Goal: Obtain resource: Obtain resource

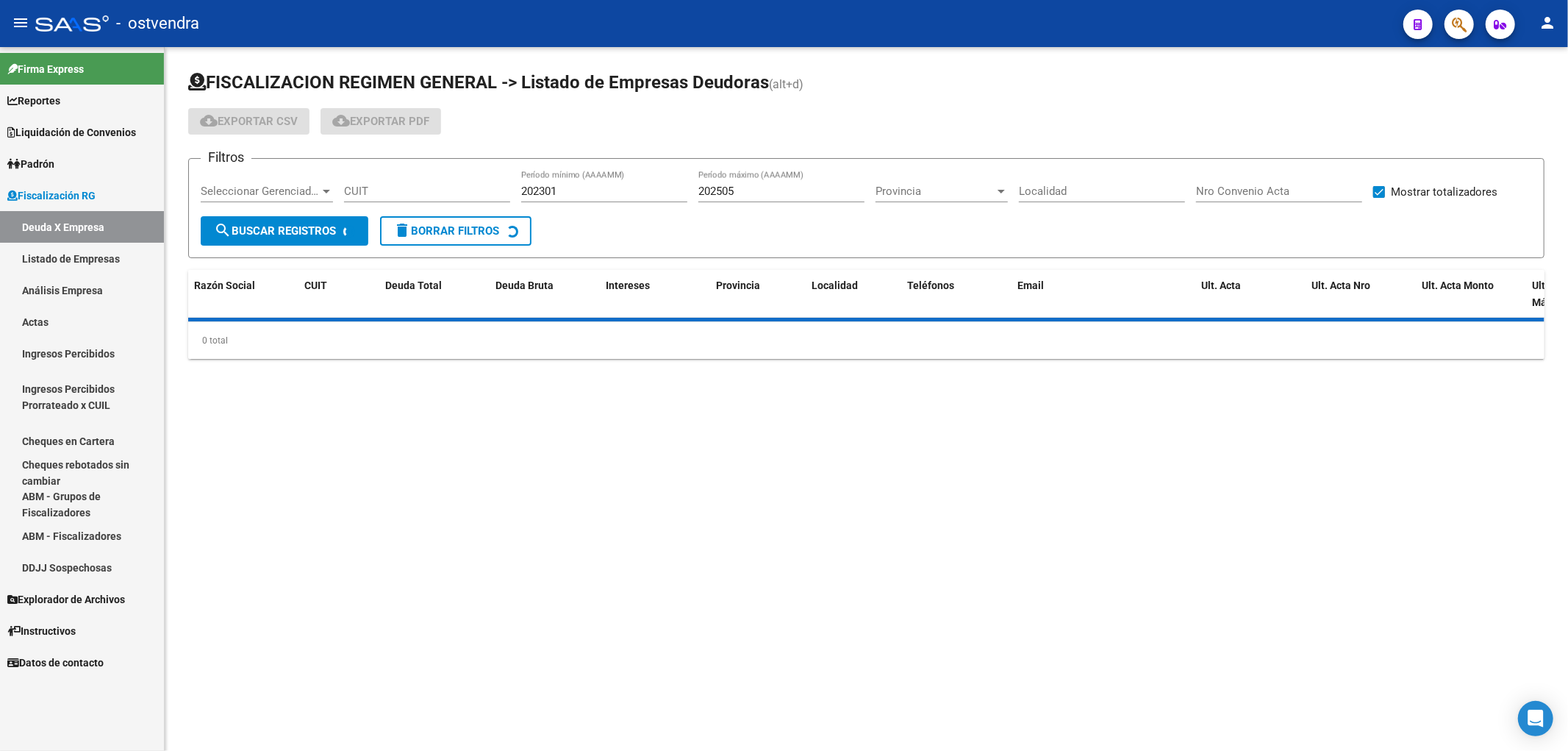
click at [398, 193] on input "CUIT" at bounding box center [427, 191] width 166 height 13
paste input "27-94569812-3"
type input "27-94569812-3"
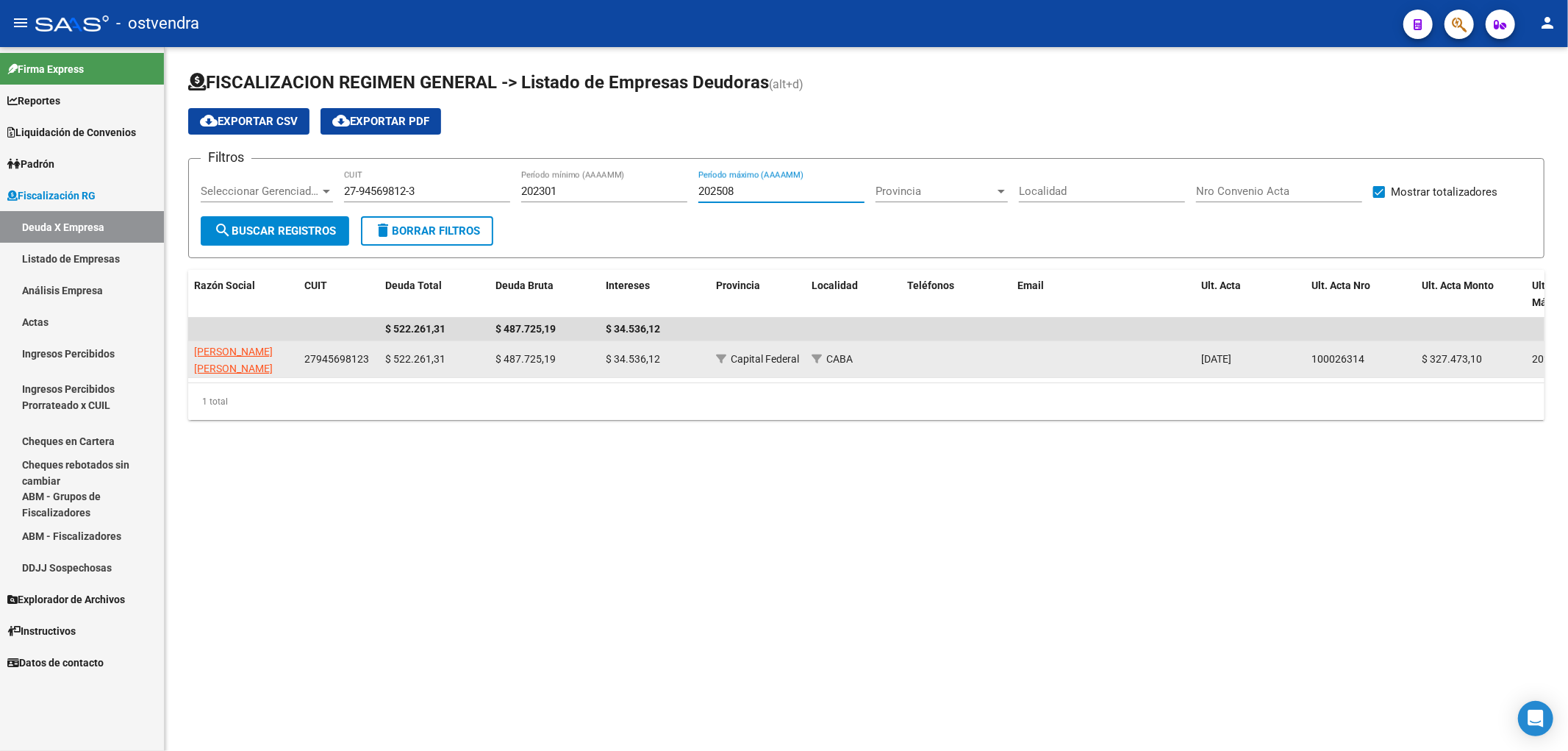
type input "202508"
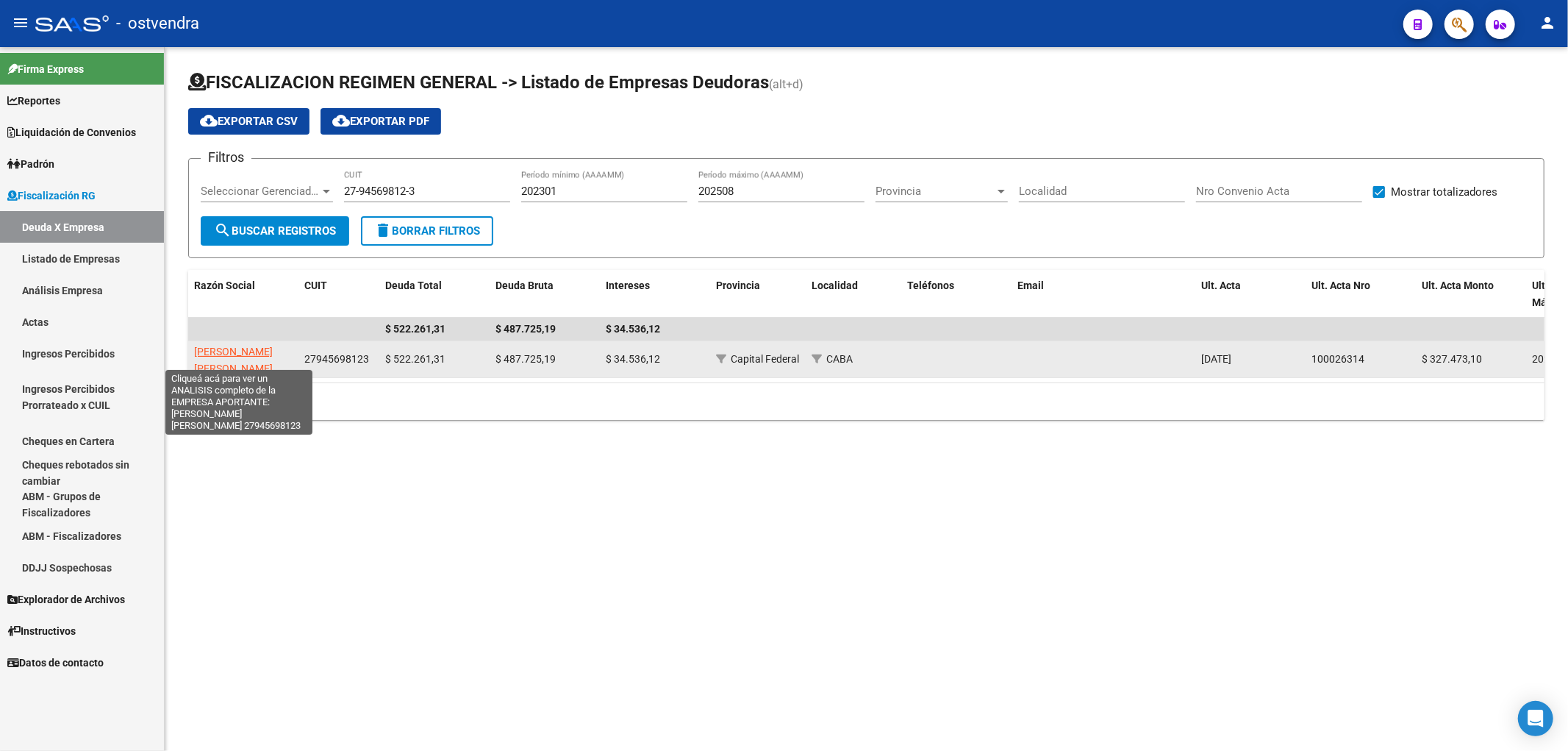
click at [247, 355] on span "[PERSON_NAME] [PERSON_NAME]" at bounding box center [233, 360] width 79 height 28
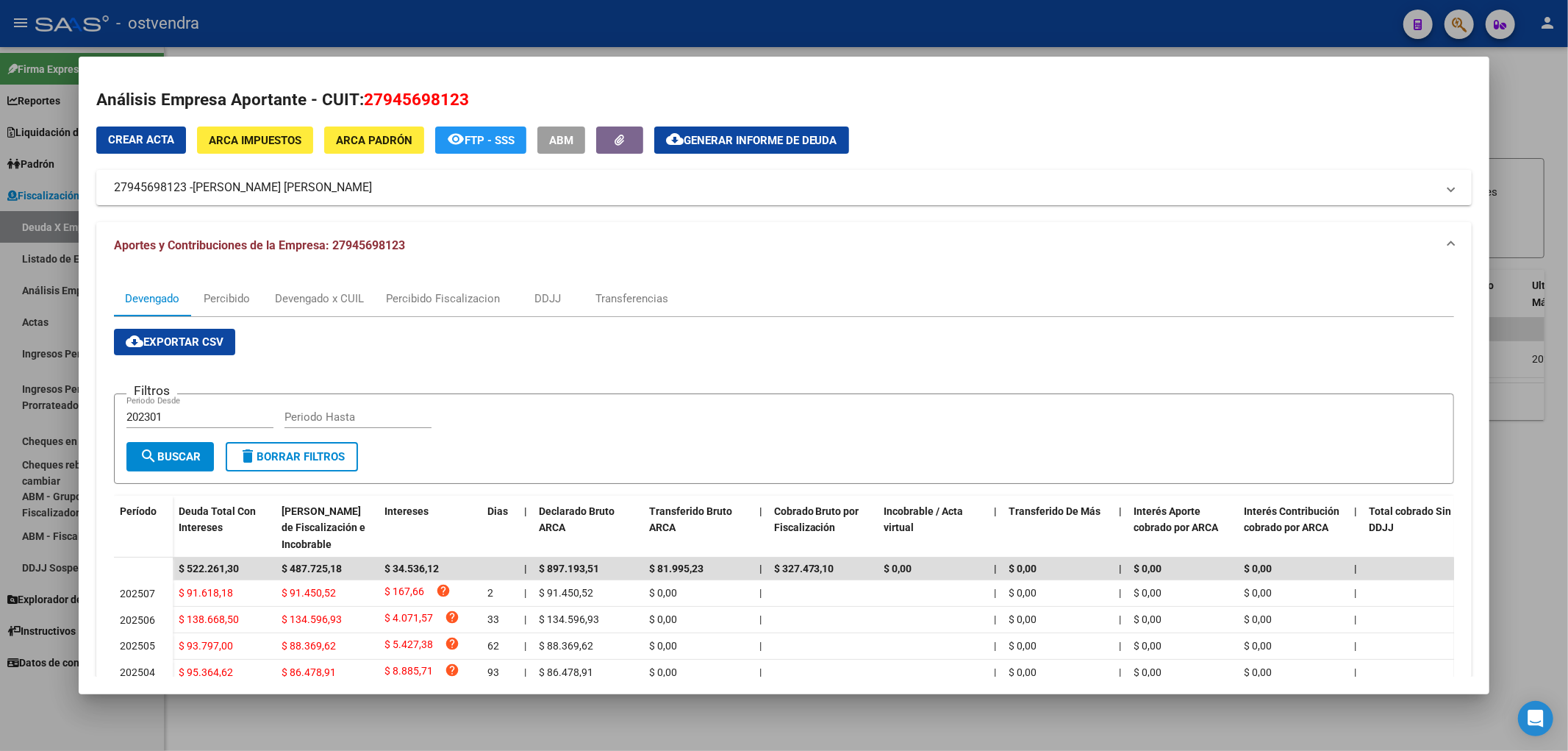
click at [725, 136] on span "Generar informe de deuda" at bounding box center [760, 140] width 154 height 13
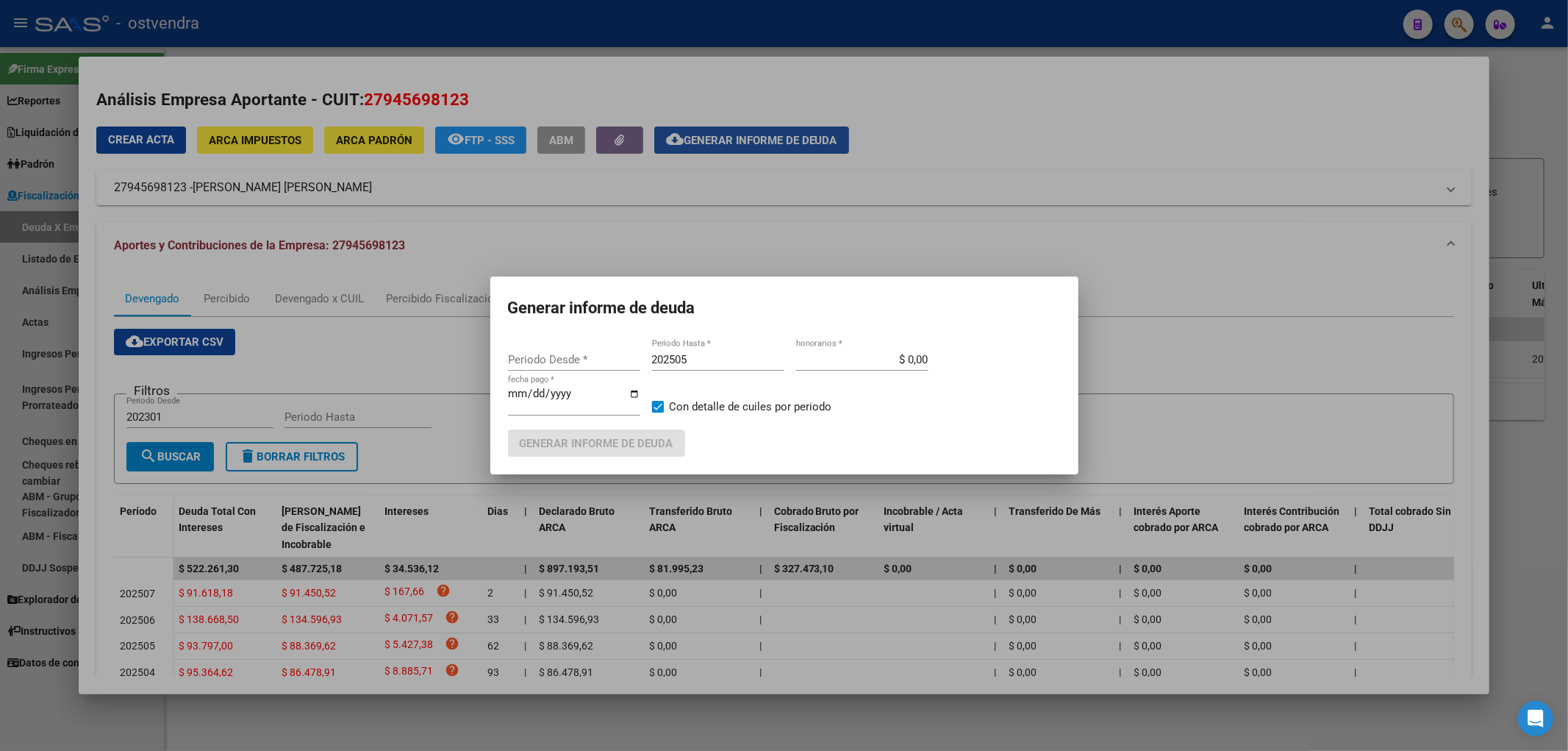
type input "202502"
click at [715, 363] on input "202505" at bounding box center [718, 359] width 132 height 13
type input "202508"
type input "[DATE]"
click at [618, 445] on span "Generar informe de deuda" at bounding box center [596, 443] width 154 height 13
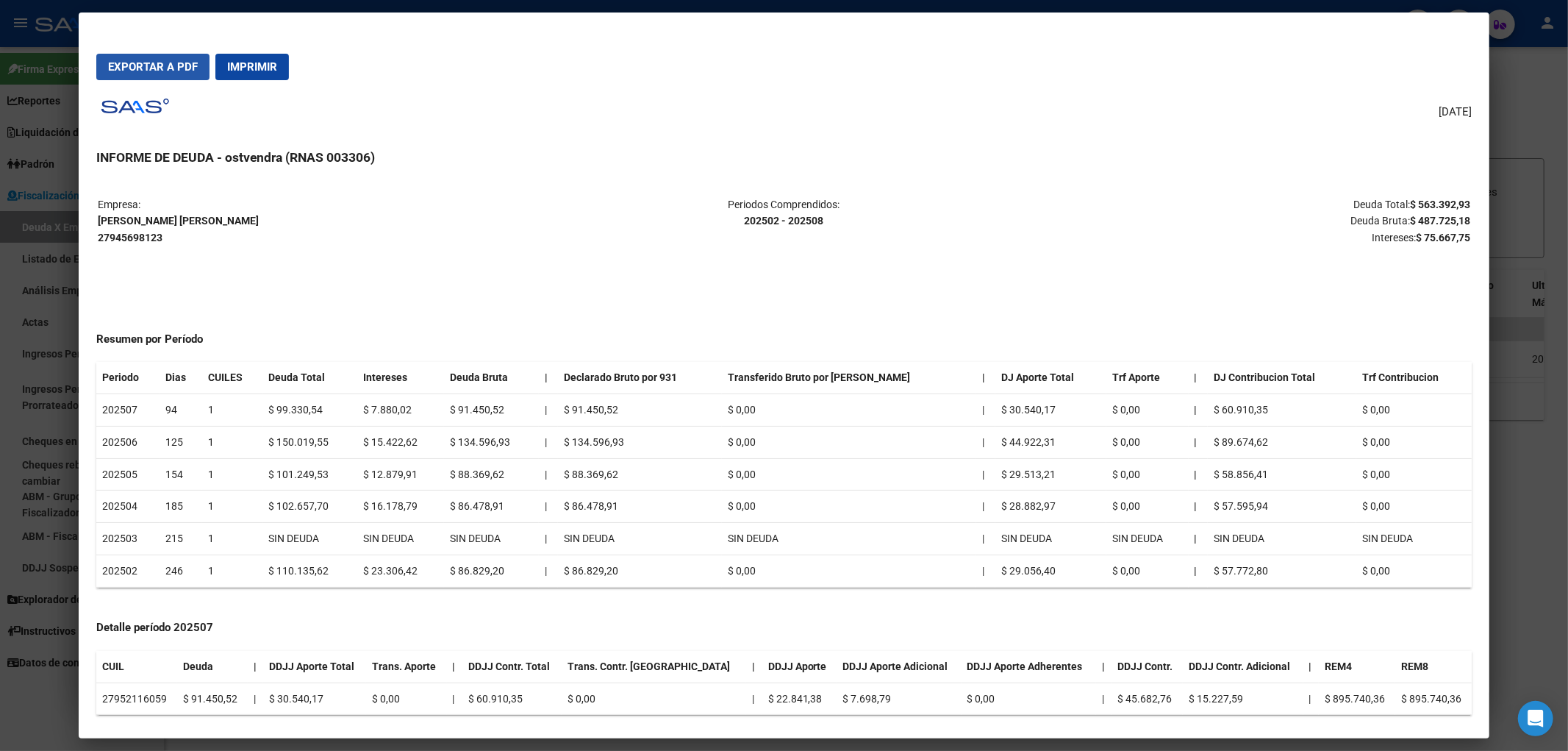
click at [157, 68] on span "Exportar a PDF" at bounding box center [153, 66] width 90 height 13
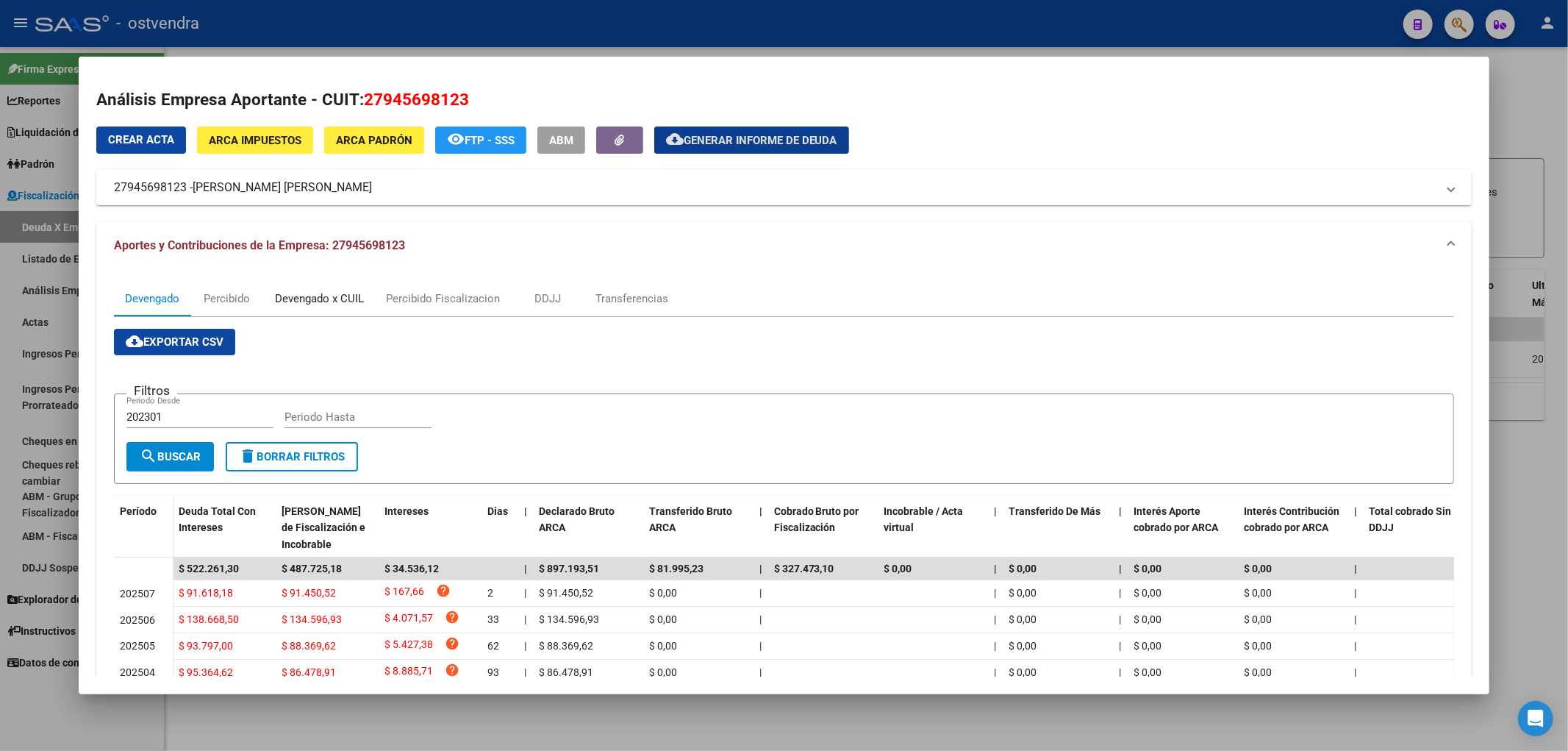
click at [317, 300] on div "Devengado x CUIL" at bounding box center [319, 298] width 89 height 16
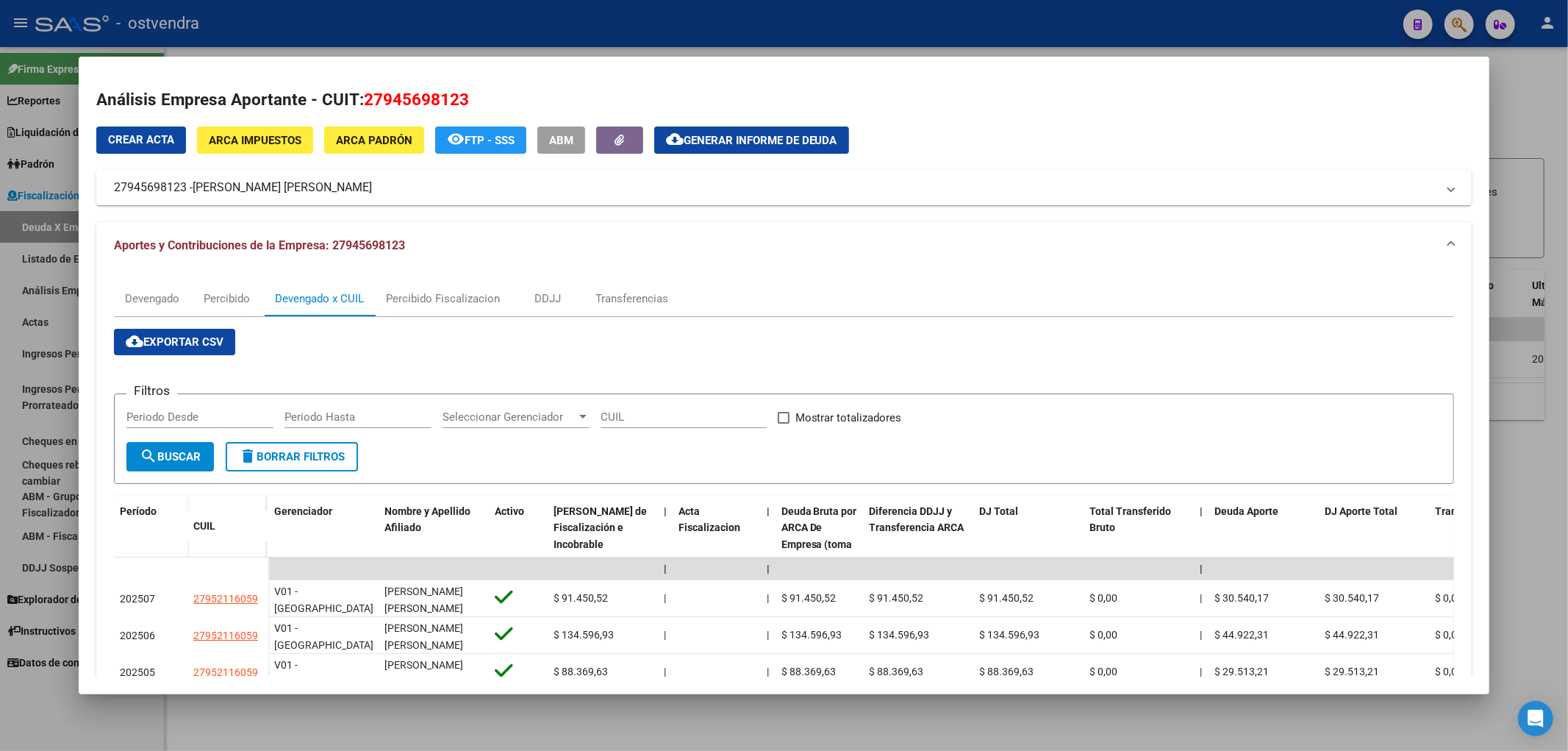
click at [182, 338] on span "cloud_download Exportar CSV" at bounding box center [175, 342] width 98 height 13
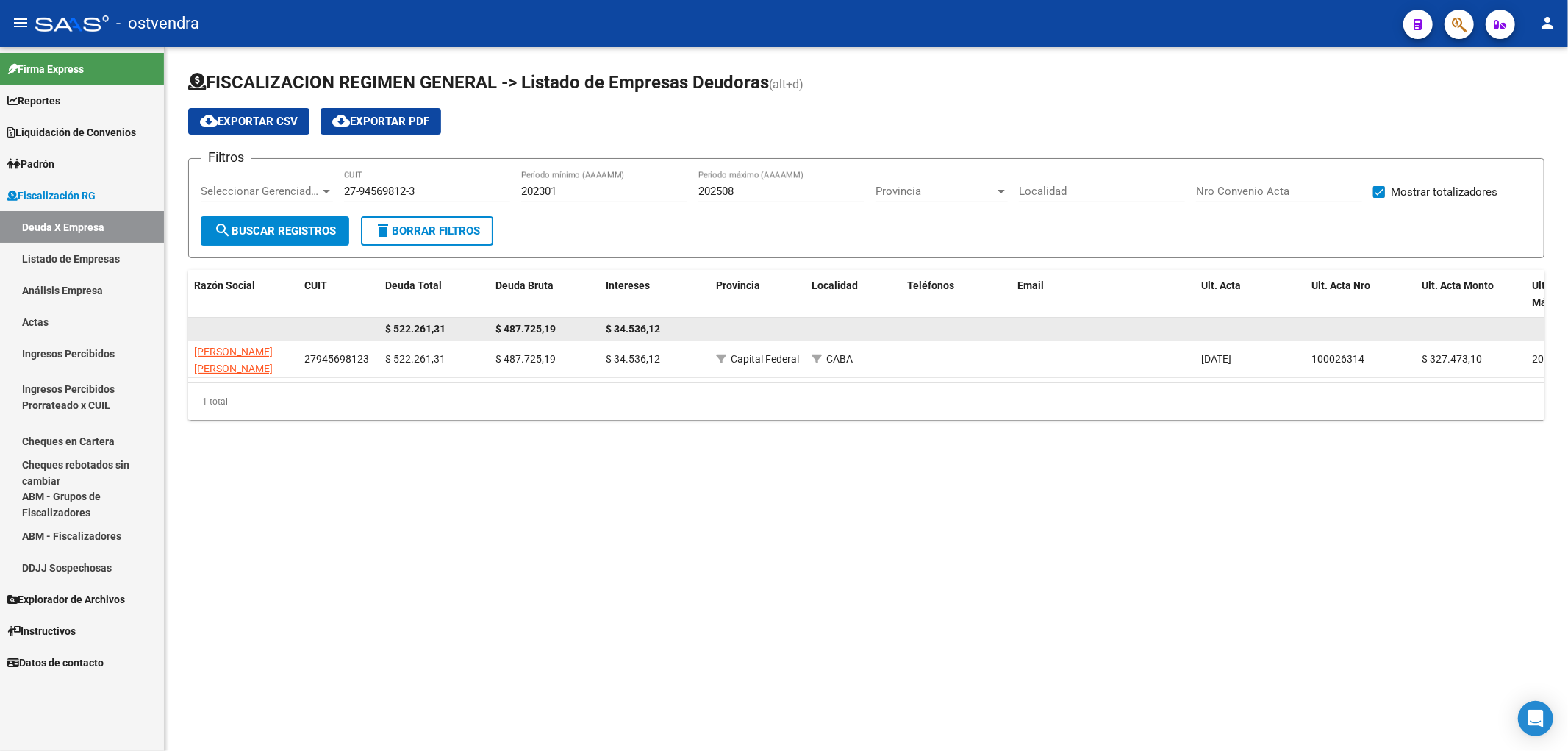
click at [491, 331] on datatable-body-cell "$ 487.725,19" at bounding box center [545, 329] width 111 height 23
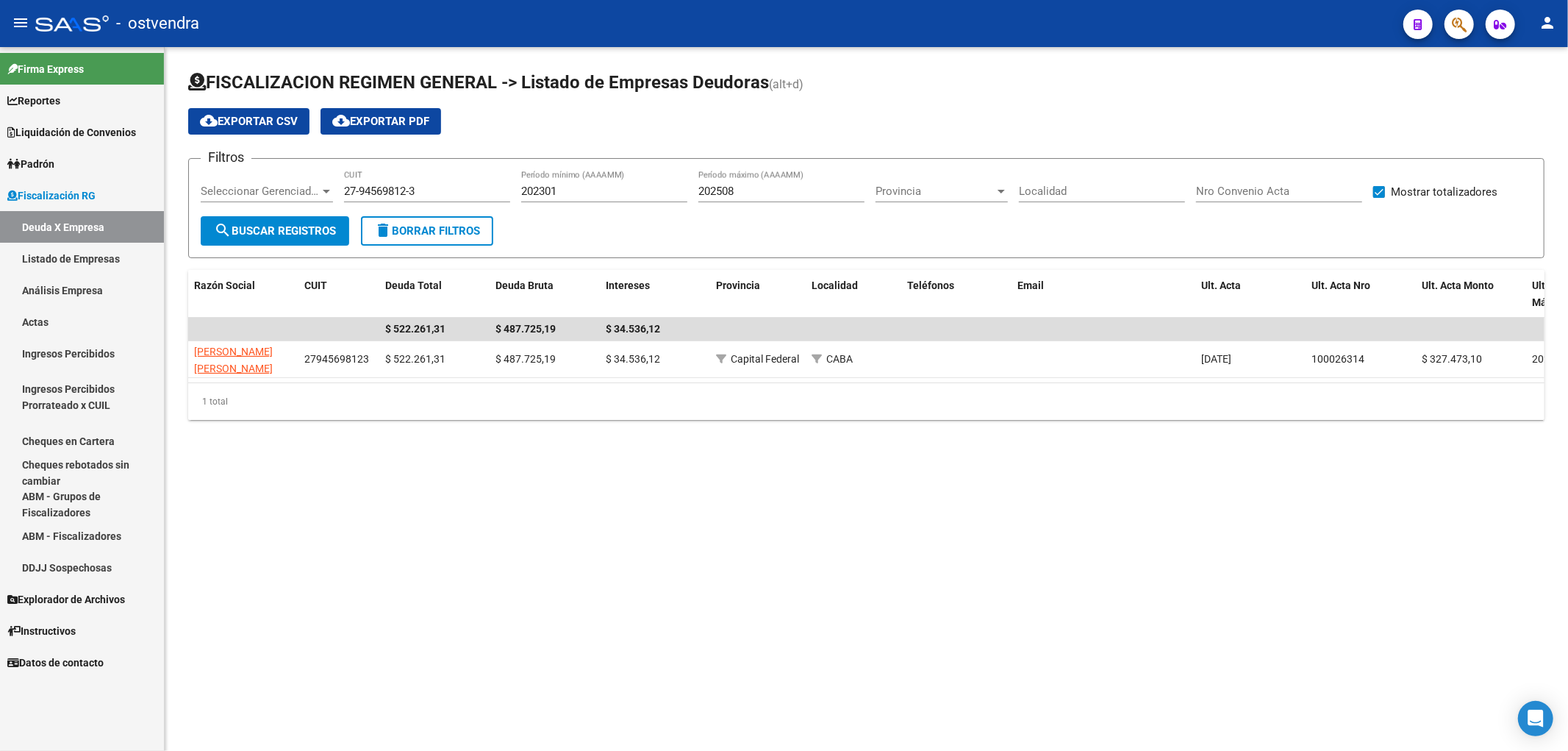
click at [444, 196] on input "27-94569812-3" at bounding box center [427, 191] width 166 height 13
paste input "33-51951623-9"
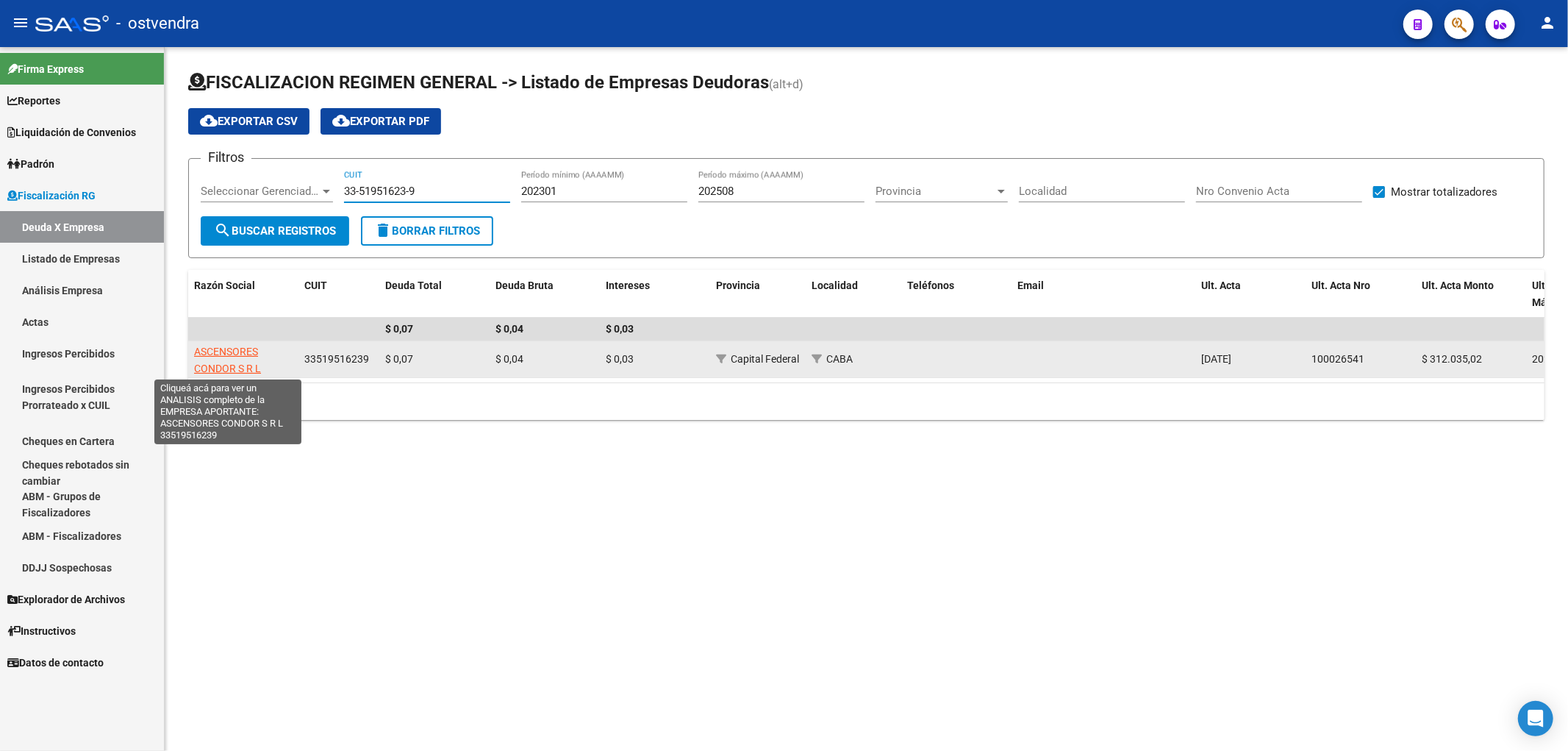
type input "33-51951623-9"
click at [214, 372] on span "ASCENSORES CONDOR S R L" at bounding box center [227, 360] width 67 height 28
type textarea "33519516239"
click at [236, 370] on span "ASCENSORES CONDOR S R L" at bounding box center [227, 360] width 67 height 28
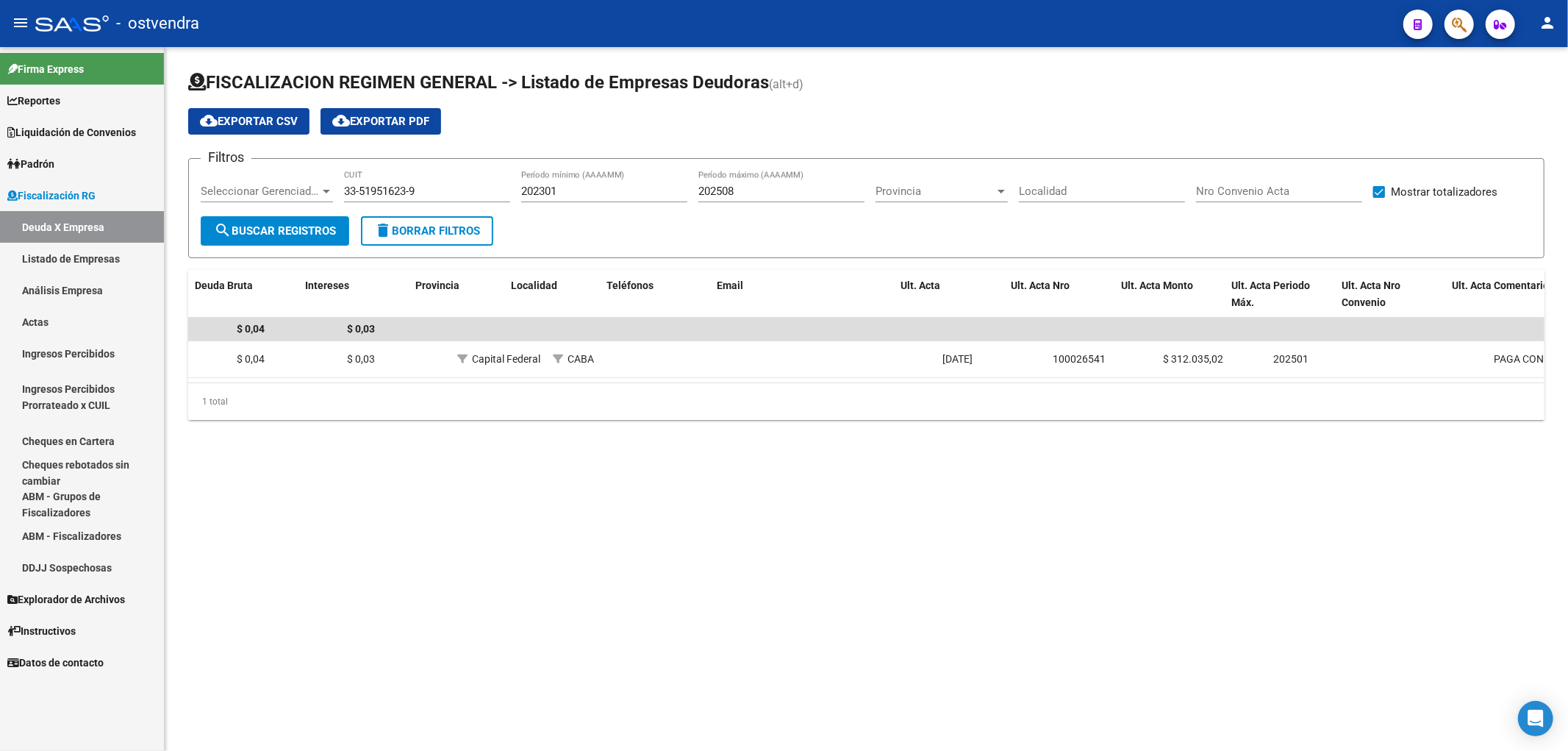
scroll to position [0, 311]
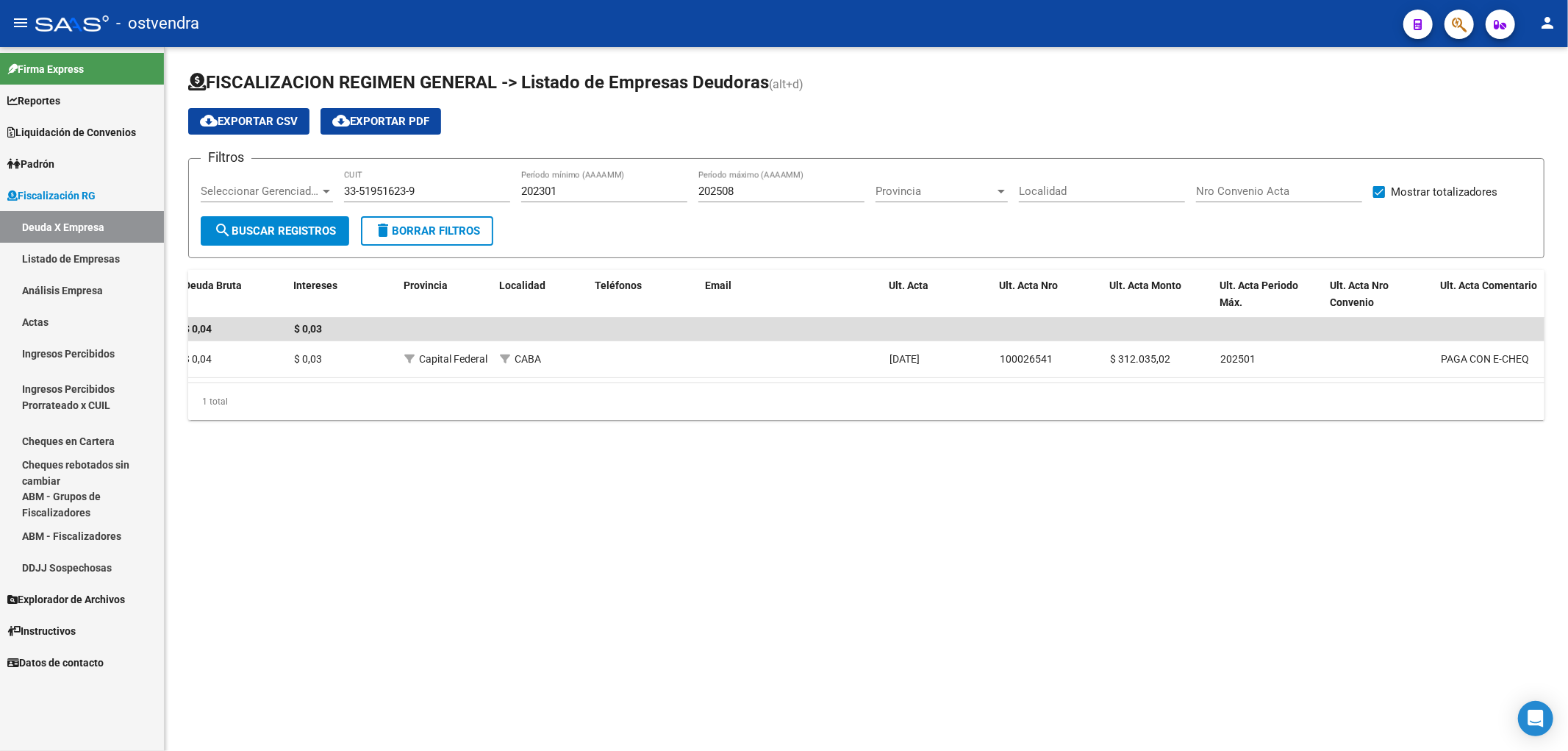
drag, startPoint x: 690, startPoint y: 396, endPoint x: 534, endPoint y: 397, distance: 156.0
click at [534, 397] on div "1 total" at bounding box center [865, 401] width 1356 height 37
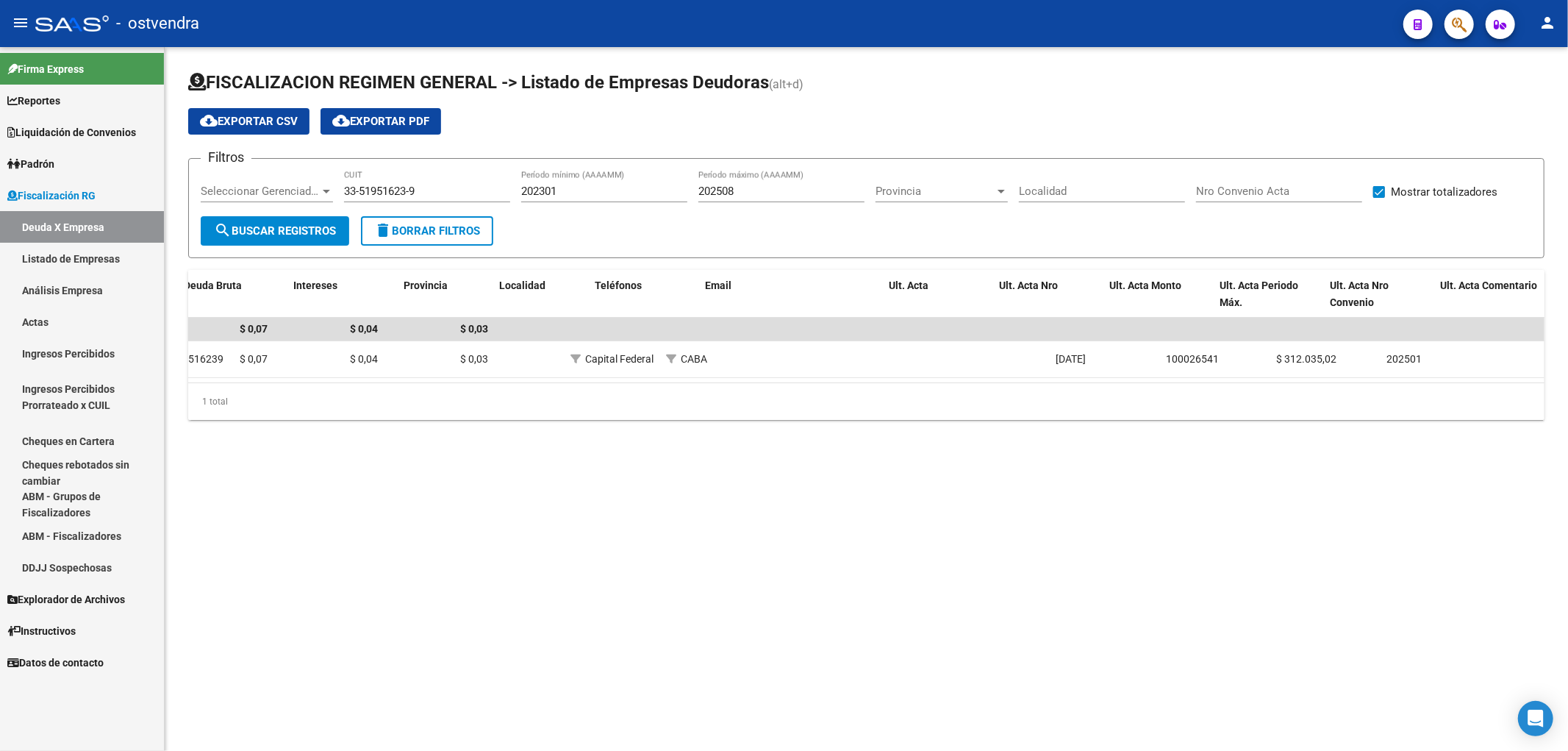
scroll to position [0, 0]
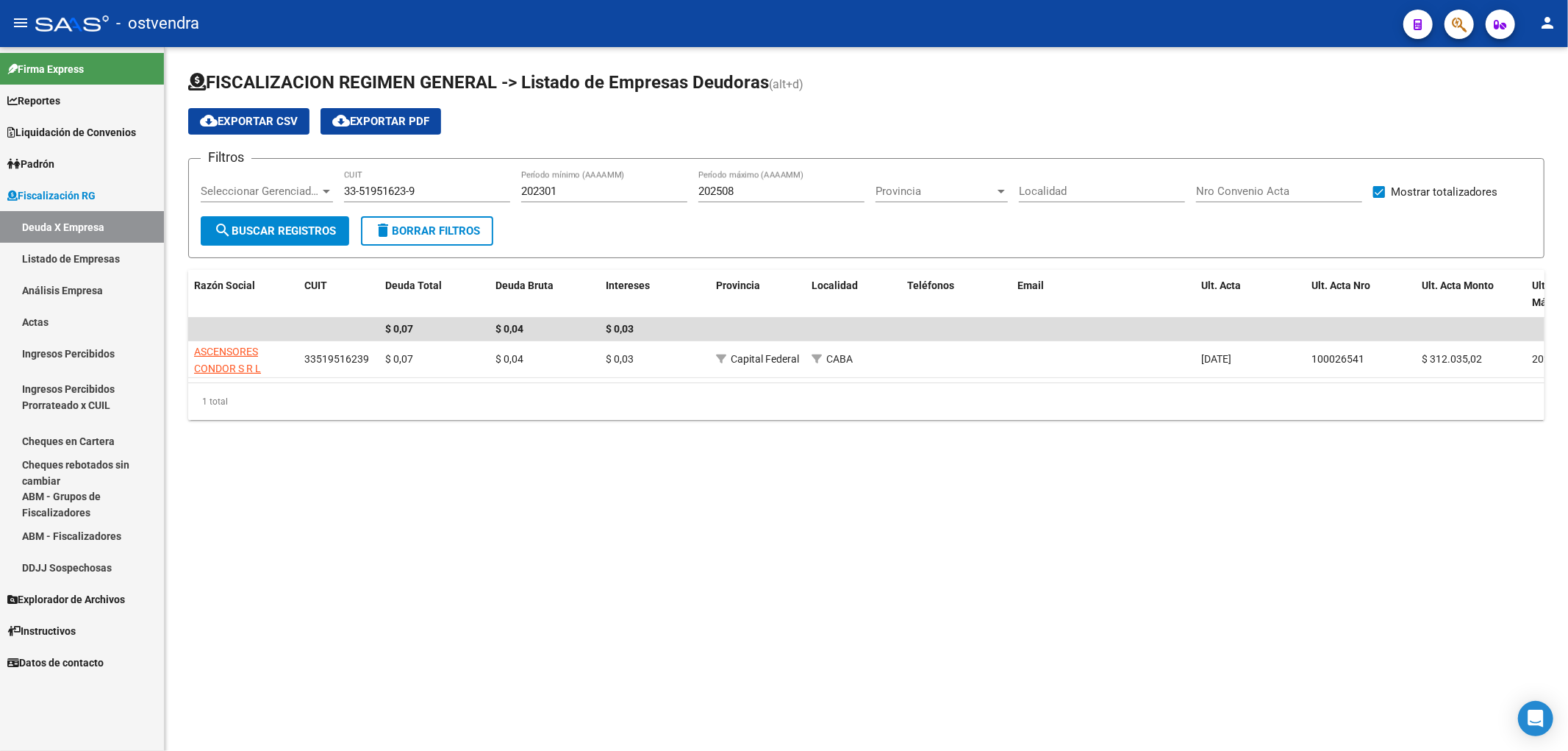
click at [400, 188] on input "33-51951623-9" at bounding box center [427, 191] width 166 height 13
click at [401, 188] on input "33-51951623-9" at bounding box center [427, 191] width 166 height 13
click at [401, 187] on input "33-51951623-9" at bounding box center [427, 191] width 166 height 13
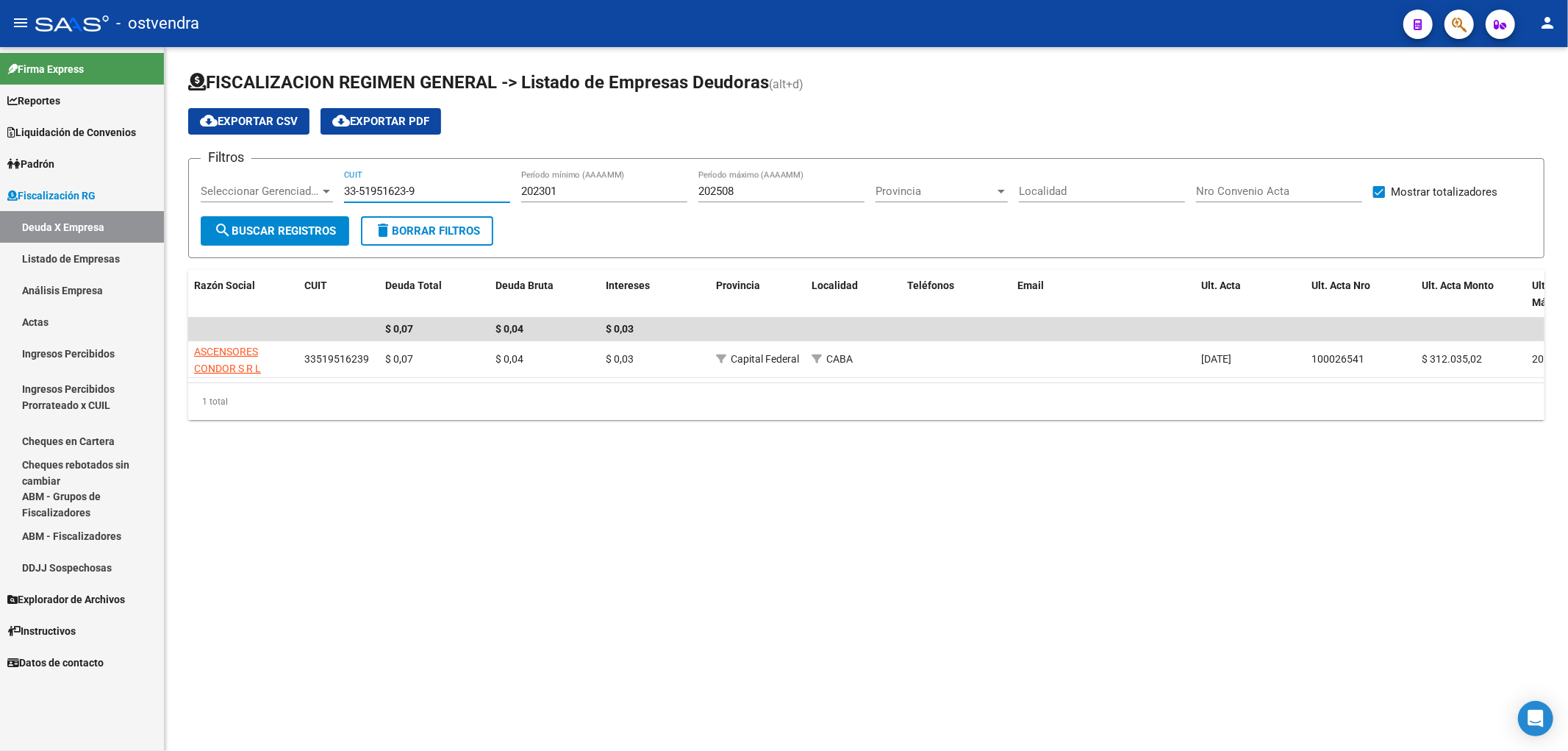
click at [439, 192] on input "33-51951623-9" at bounding box center [427, 191] width 166 height 13
paste input "0-71027759-8"
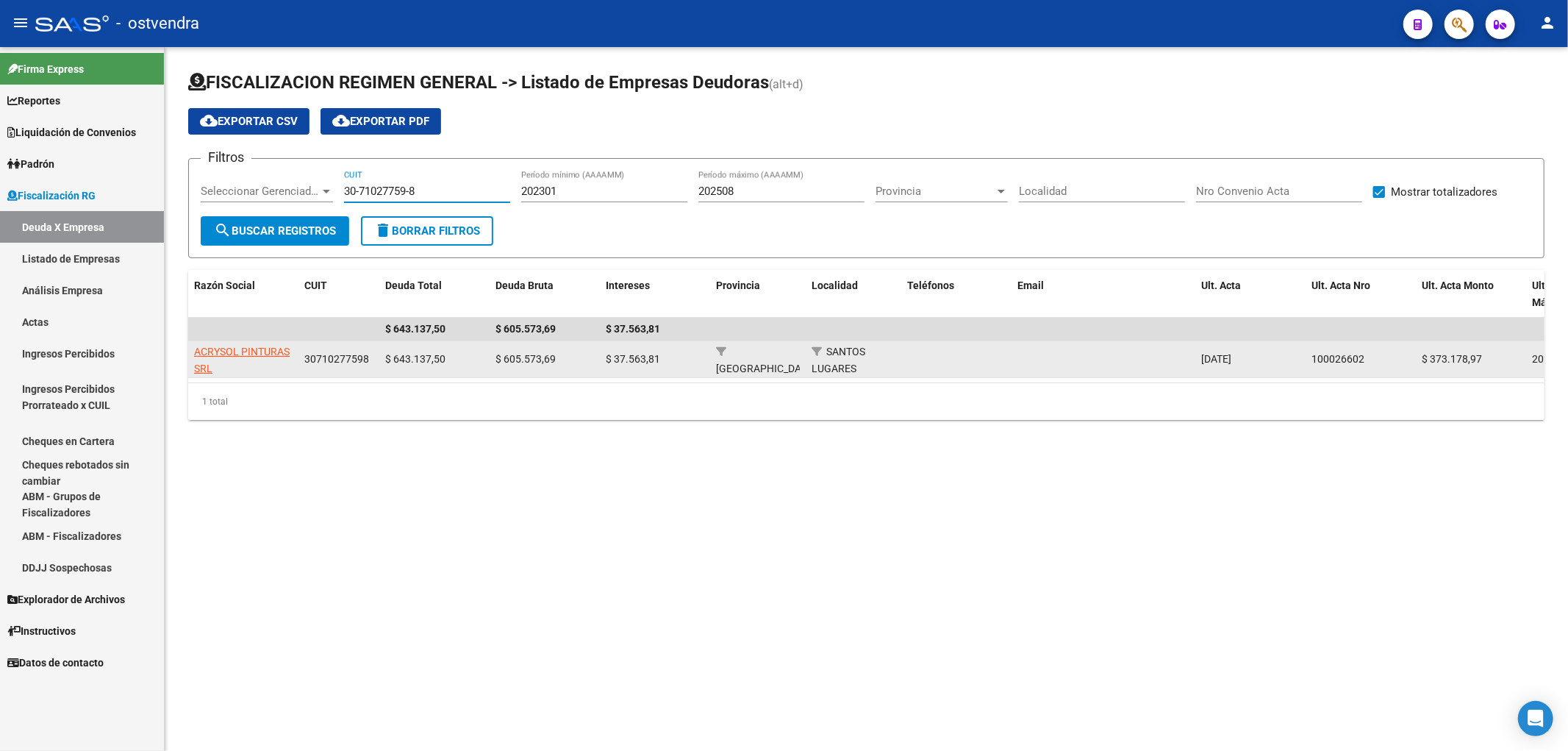
type input "30-71027759-8"
click at [233, 348] on span "ACRYSOL PINTURAS SRL" at bounding box center [241, 360] width 95 height 28
type textarea "30710277598"
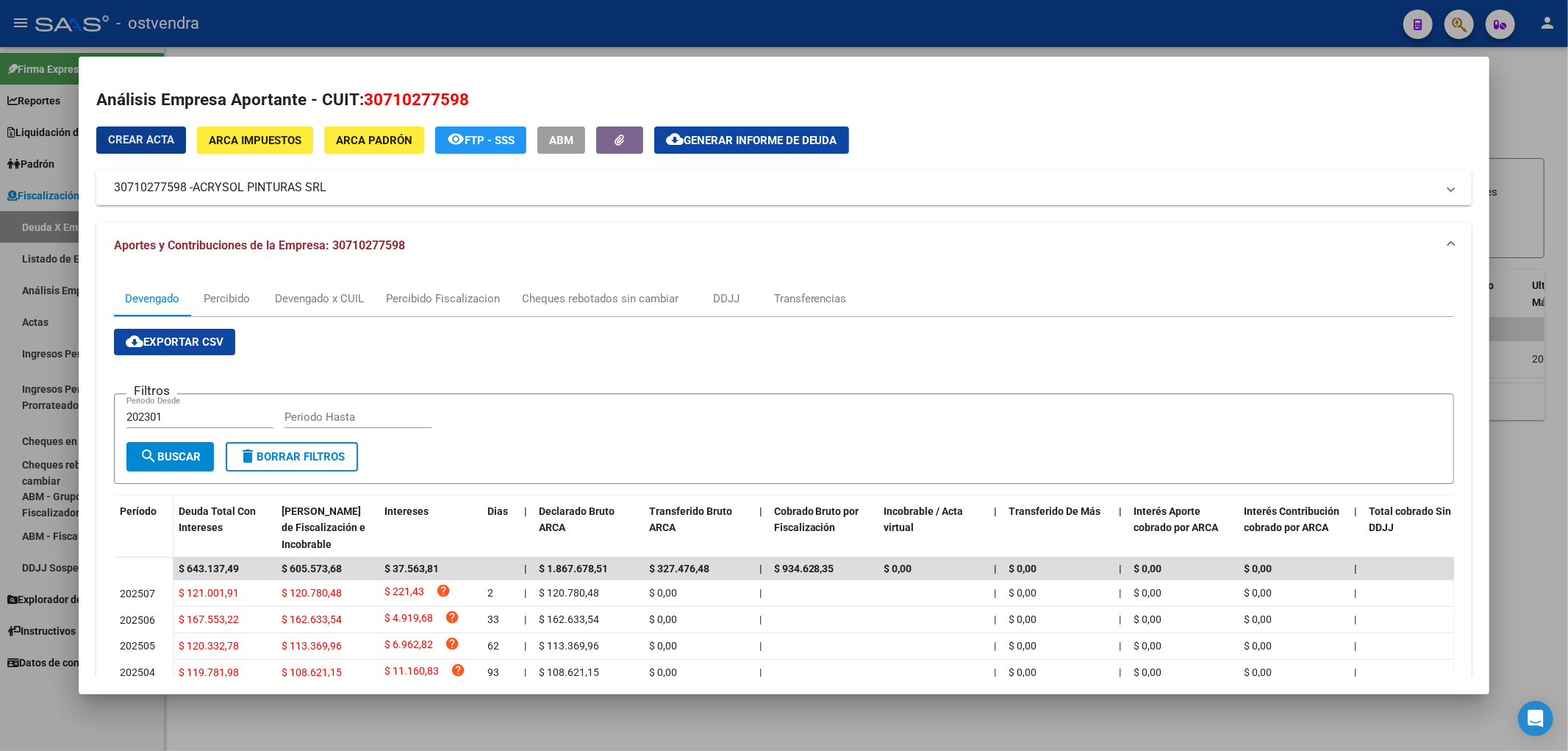
click at [745, 147] on button "cloud_download Generar informe de deuda" at bounding box center [751, 140] width 195 height 27
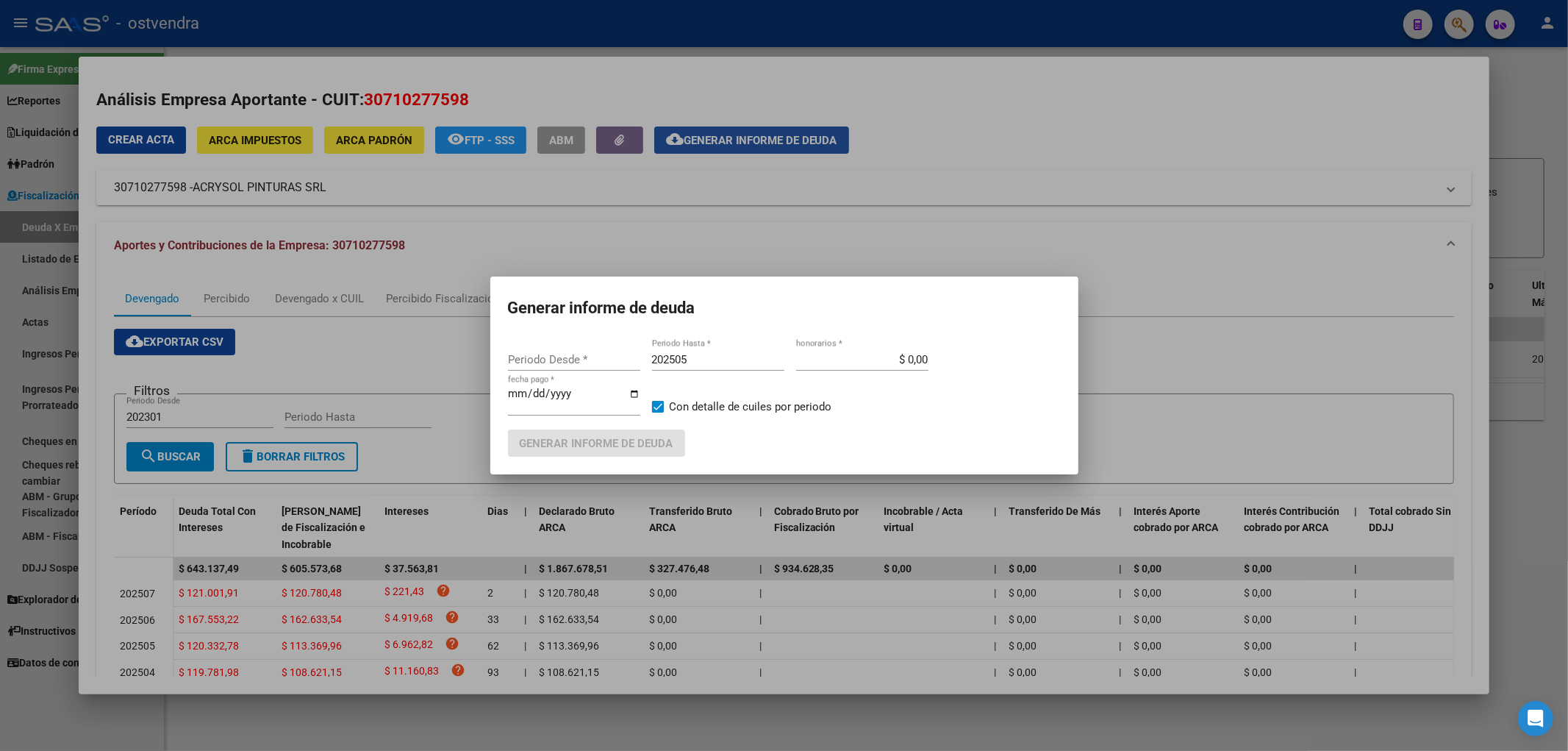
type input "202503"
click at [739, 365] on input "202505" at bounding box center [718, 359] width 132 height 13
type input "202508"
type input "[DATE]"
click at [657, 439] on span "Generar informe de deuda" at bounding box center [596, 443] width 154 height 13
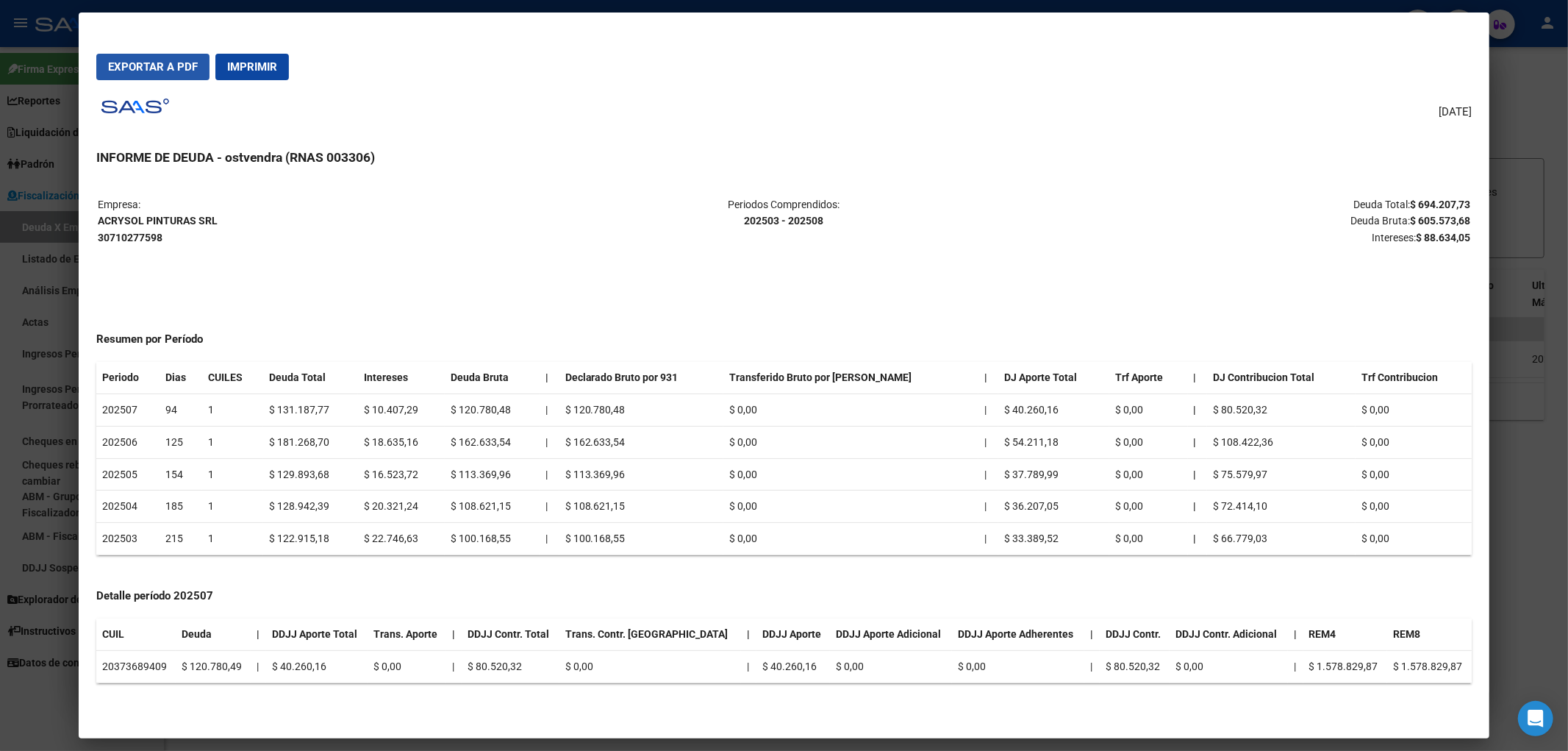
click at [154, 71] on span "Exportar a PDF" at bounding box center [153, 66] width 90 height 13
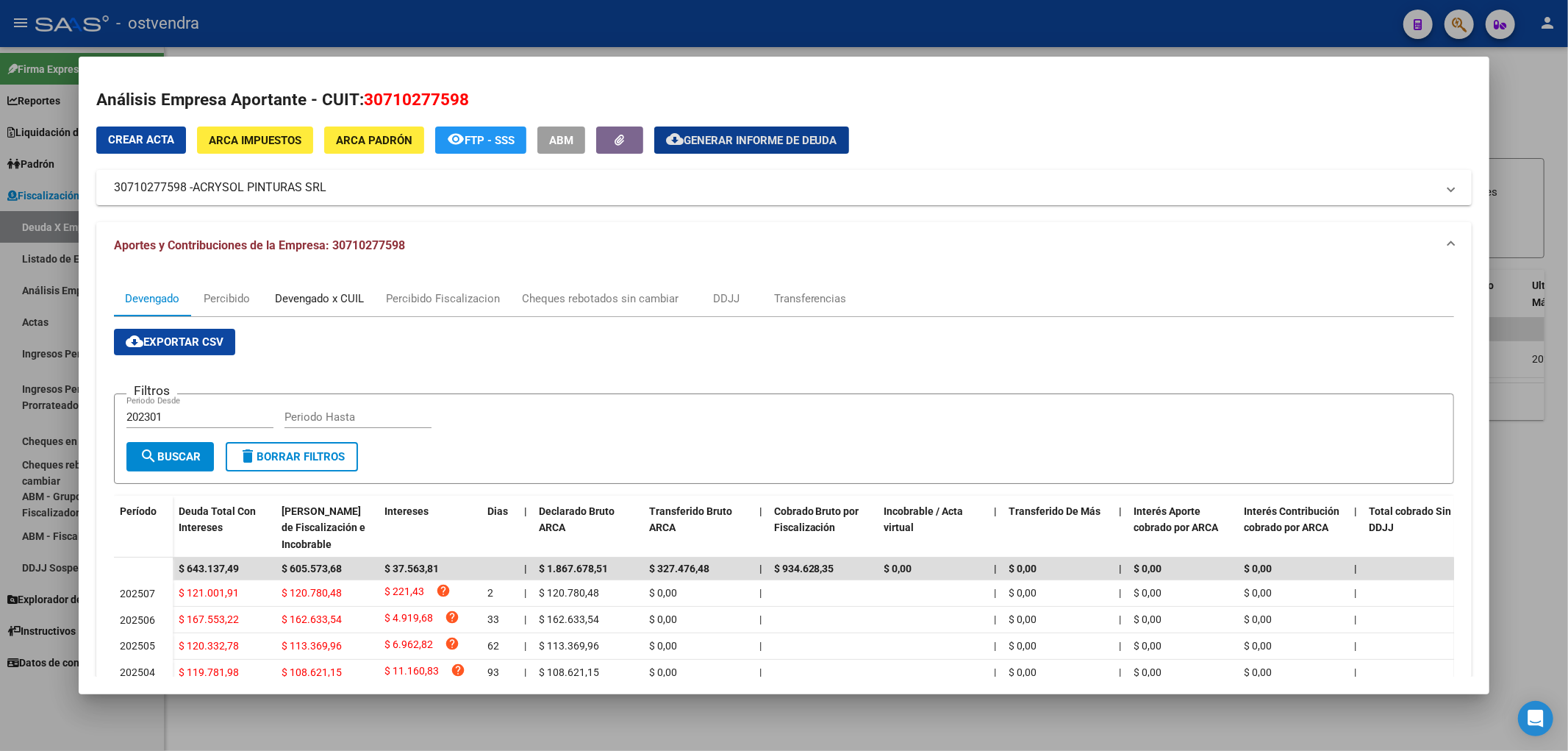
click at [307, 305] on div "Devengado x CUIL" at bounding box center [319, 298] width 89 height 16
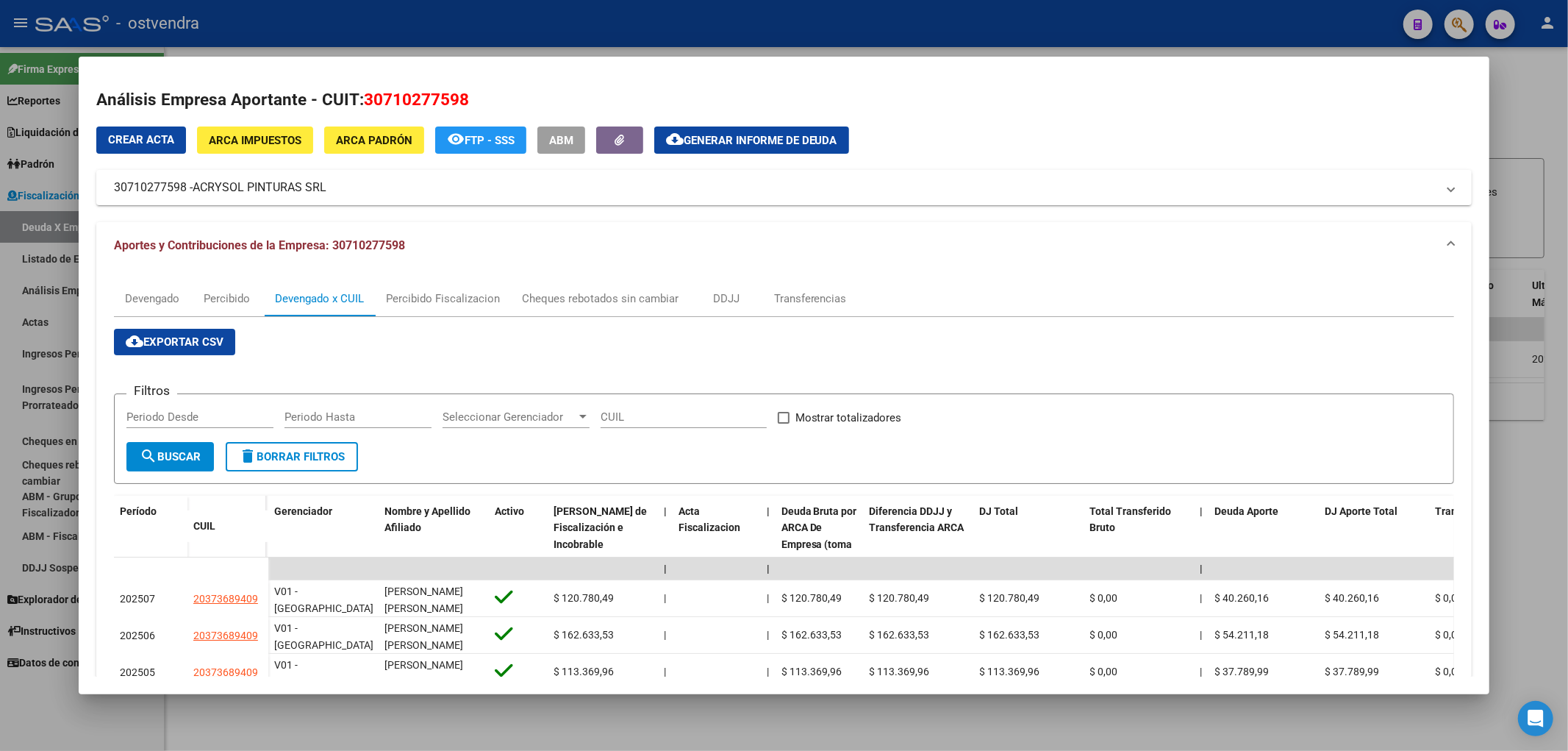
click at [172, 336] on span "cloud_download Exportar CSV" at bounding box center [175, 342] width 98 height 13
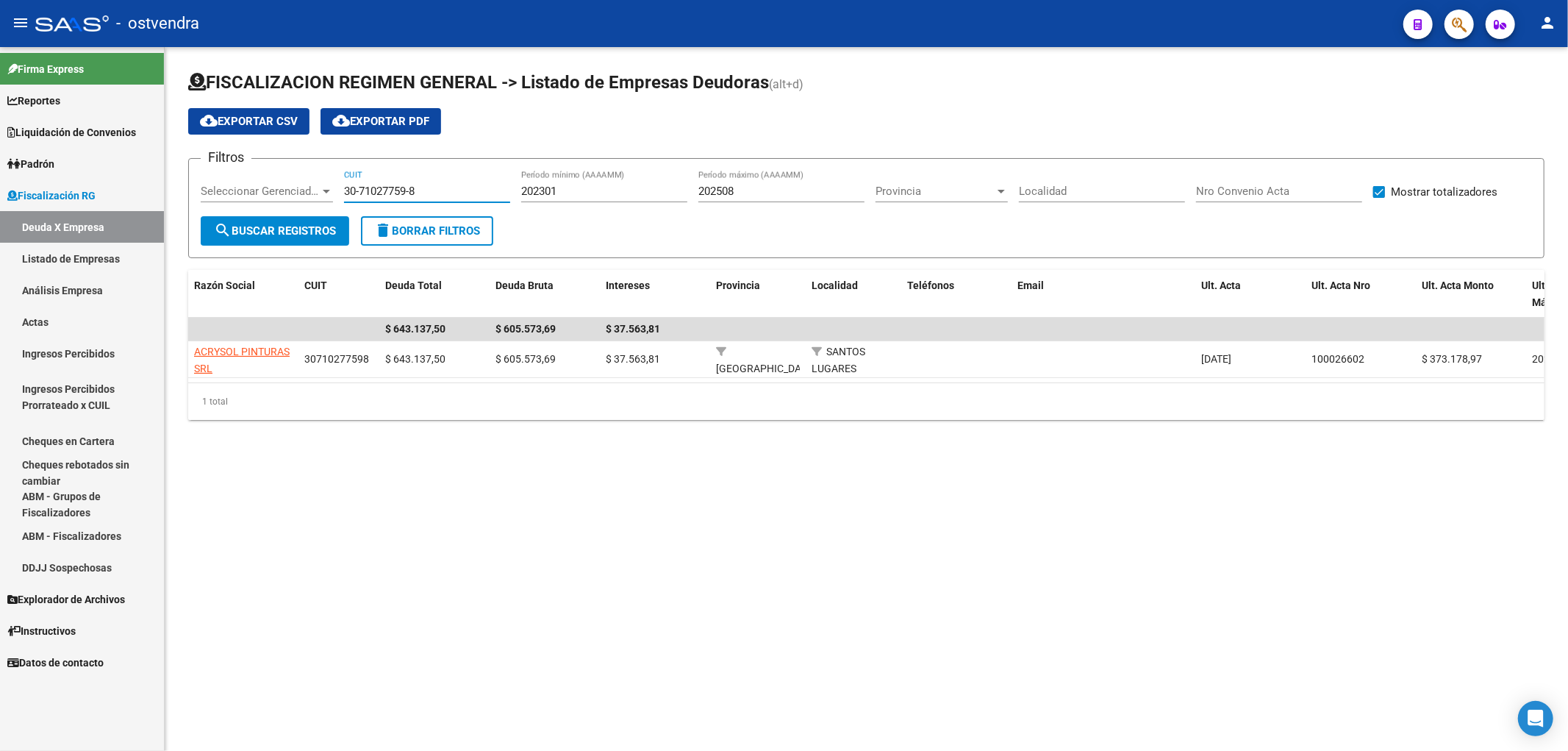
drag, startPoint x: 439, startPoint y: 192, endPoint x: 302, endPoint y: 190, distance: 137.0
click at [302, 190] on div "Filtros Seleccionar Gerenciador Seleccionar Gerenciador 30-71027759-8 CUIT 2023…" at bounding box center [866, 193] width 1331 height 45
paste input "20-25676202-2"
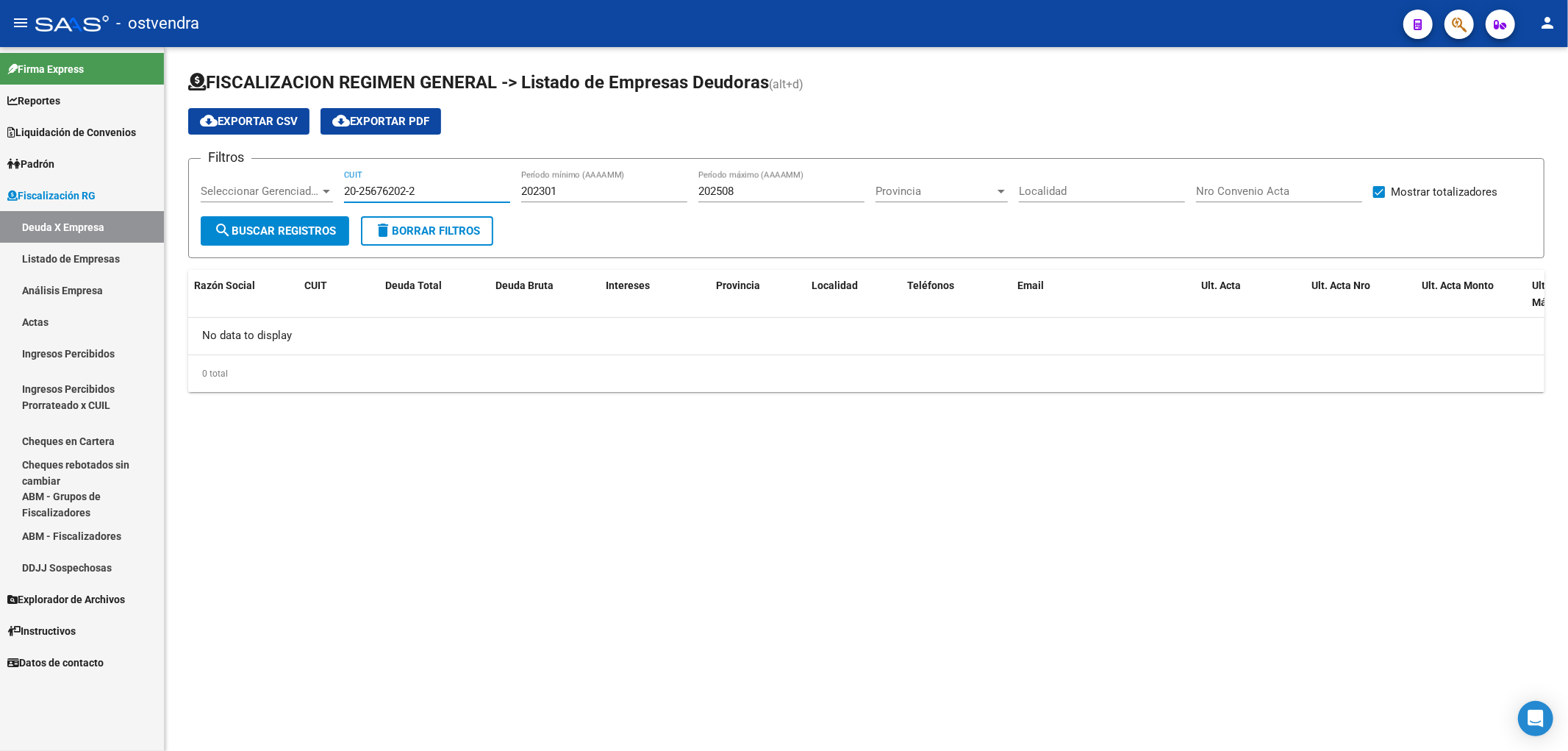
click at [452, 194] on input "20-25676202-2" at bounding box center [427, 191] width 166 height 13
click at [436, 191] on input "20-25676202-2" at bounding box center [427, 191] width 166 height 13
click at [434, 192] on input "20-25676202-2" at bounding box center [427, 191] width 166 height 13
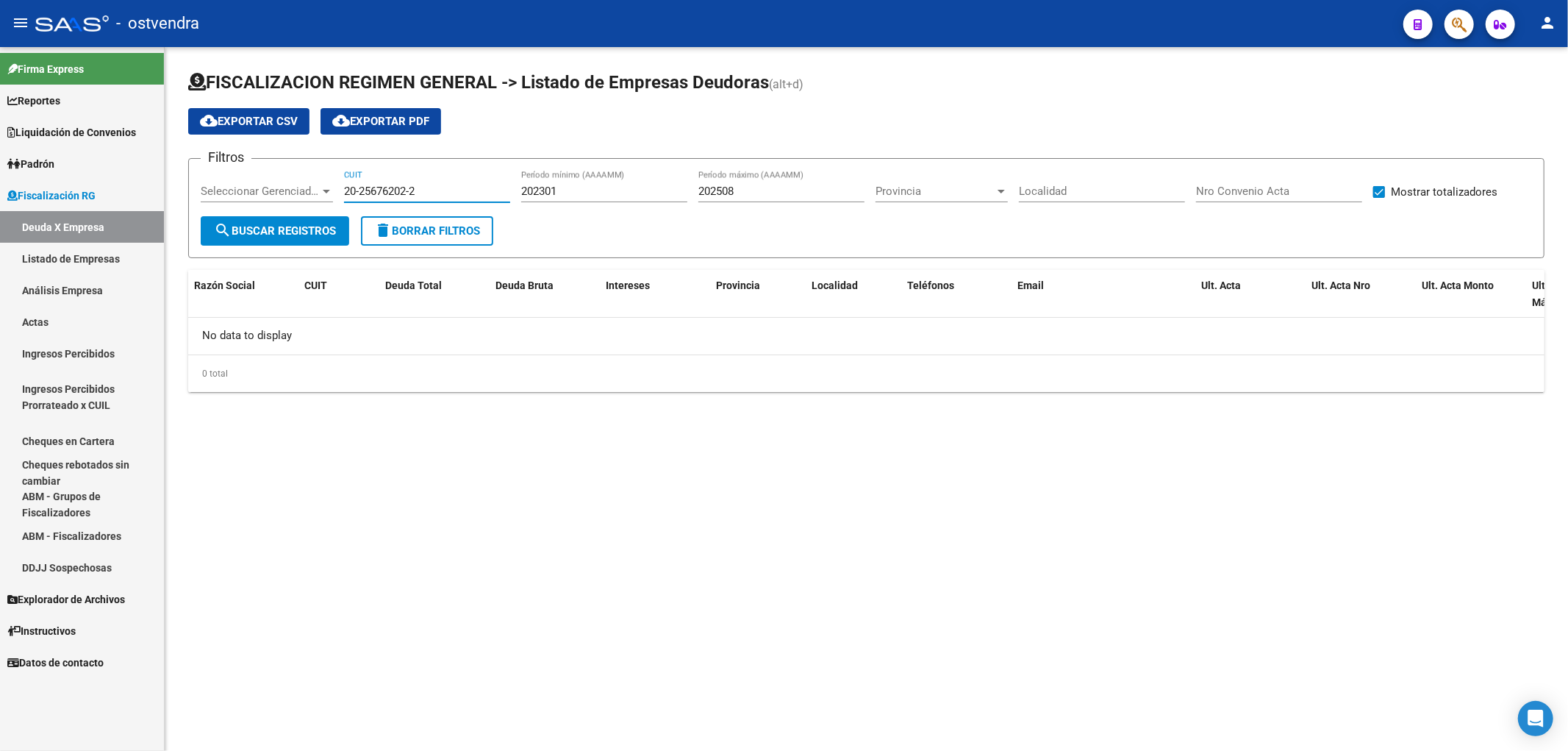
paste input "16896088-4"
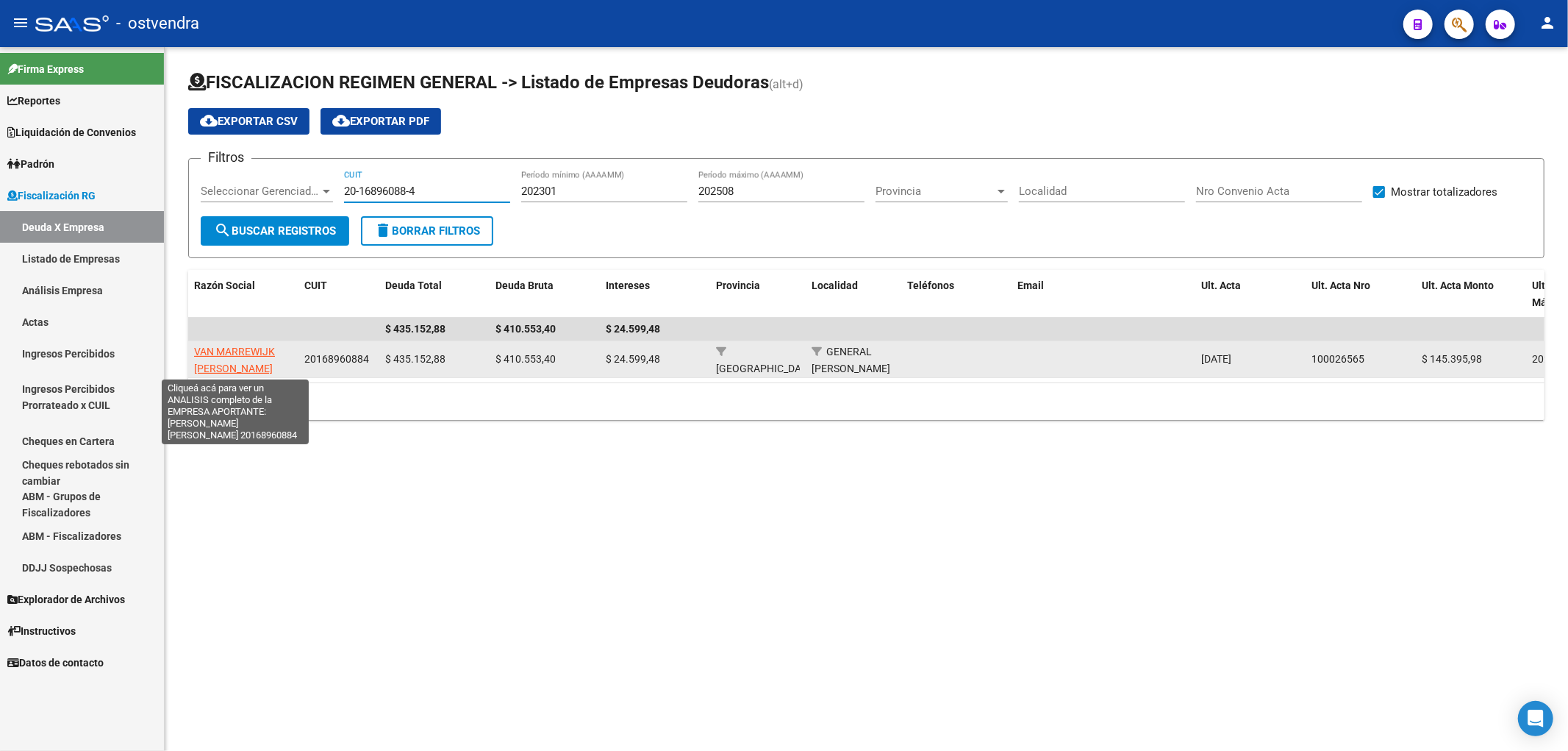
type input "20-16896088-4"
click at [244, 368] on span "VAN MARREWIJK [PERSON_NAME]" at bounding box center [234, 360] width 81 height 28
type textarea "20168960884"
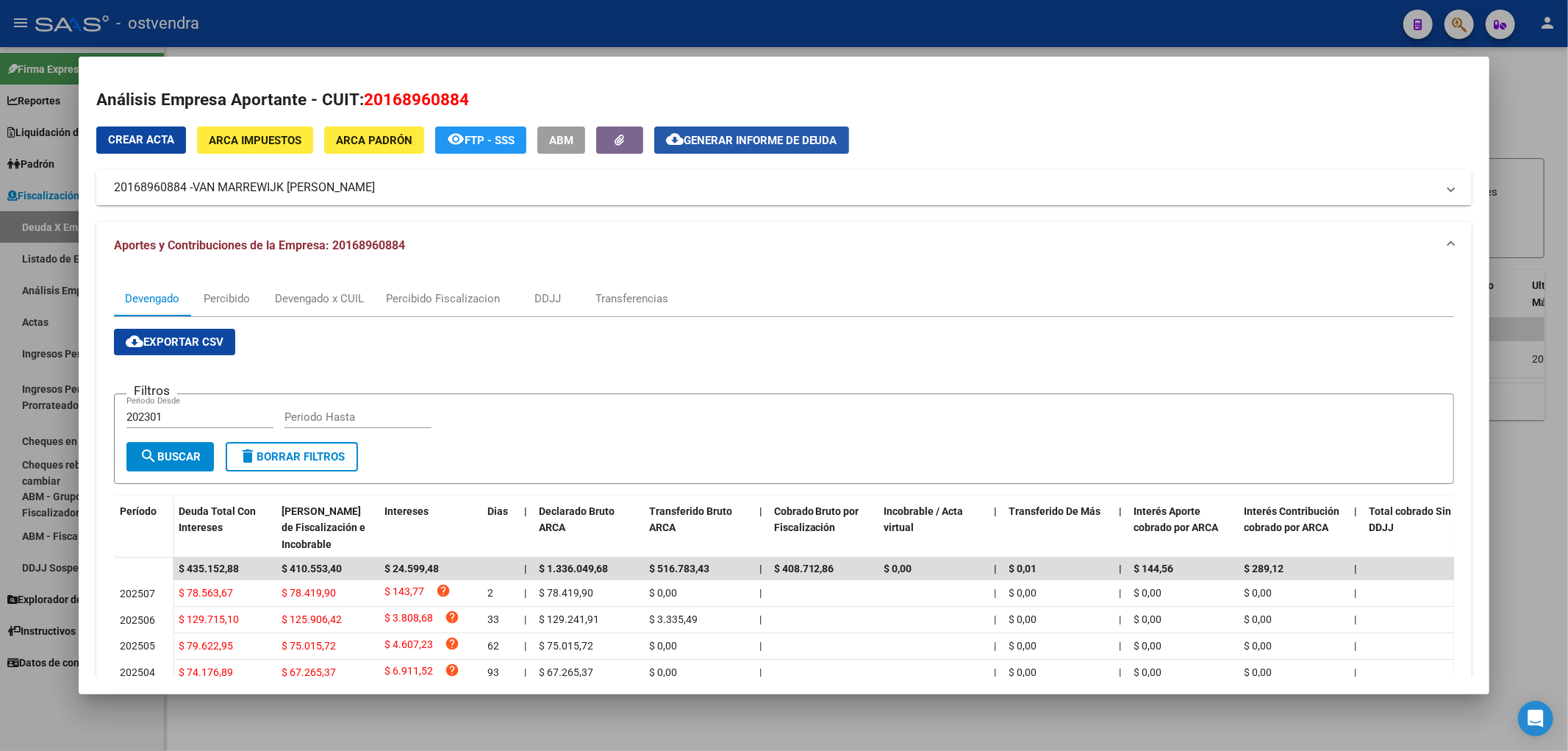
click at [789, 135] on span "Generar informe de deuda" at bounding box center [760, 140] width 154 height 13
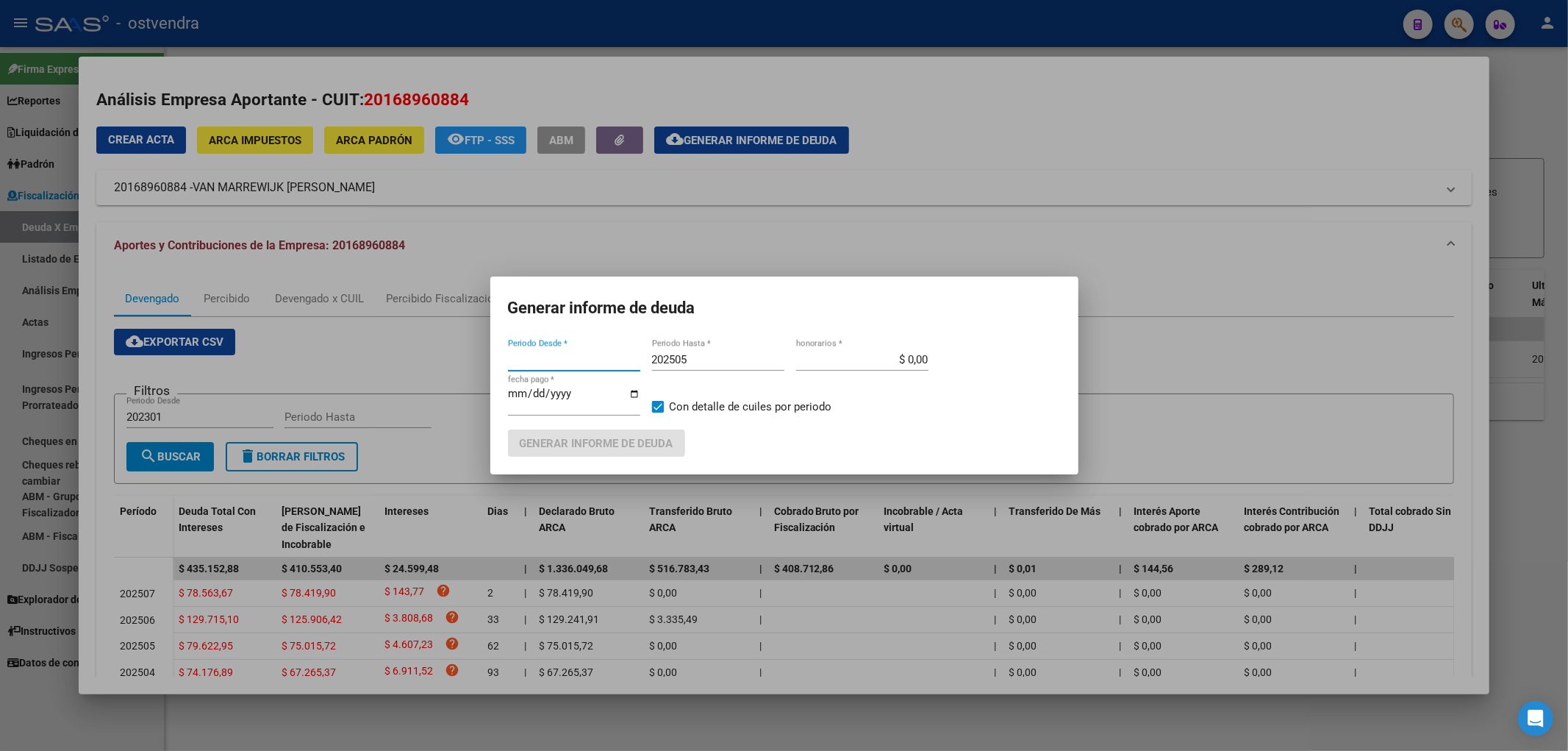
type input "202503"
click at [733, 353] on input "202505" at bounding box center [718, 359] width 132 height 13
type input "202508"
type input "[DATE]"
click at [585, 446] on span "Generar informe de deuda" at bounding box center [596, 443] width 154 height 13
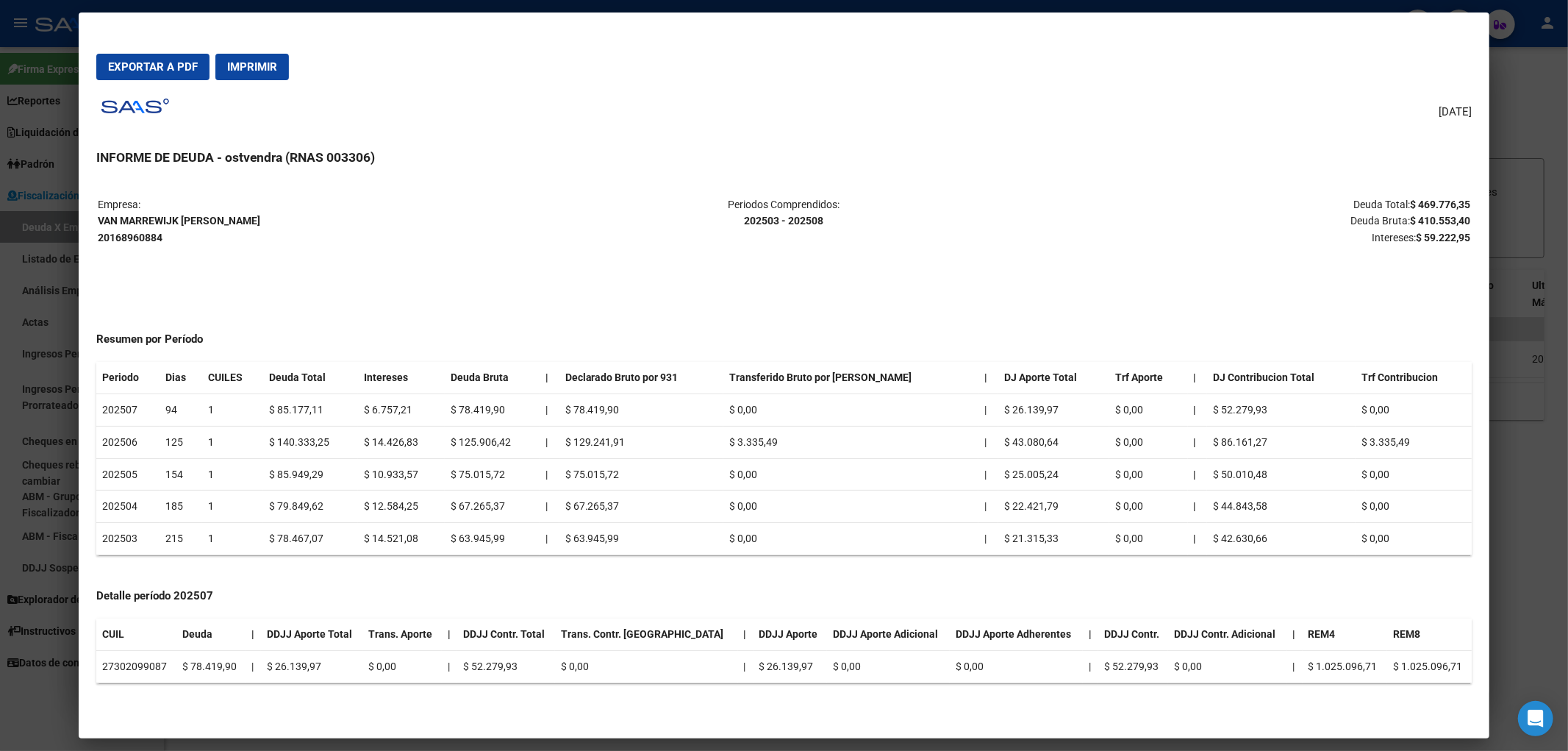
click at [184, 72] on span "Exportar a PDF" at bounding box center [153, 66] width 90 height 13
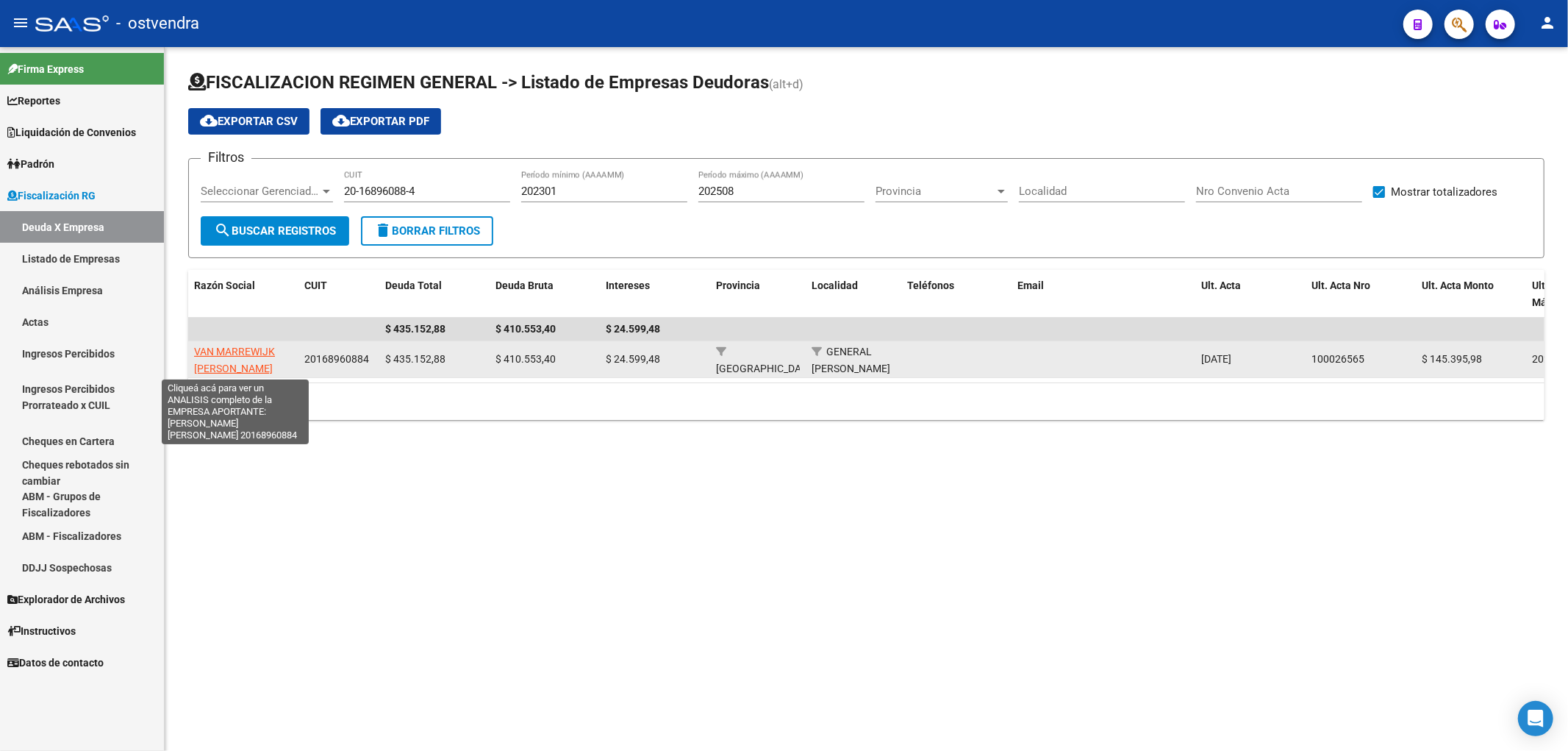
click at [244, 364] on span "VAN MARREWIJK [PERSON_NAME]" at bounding box center [234, 360] width 81 height 28
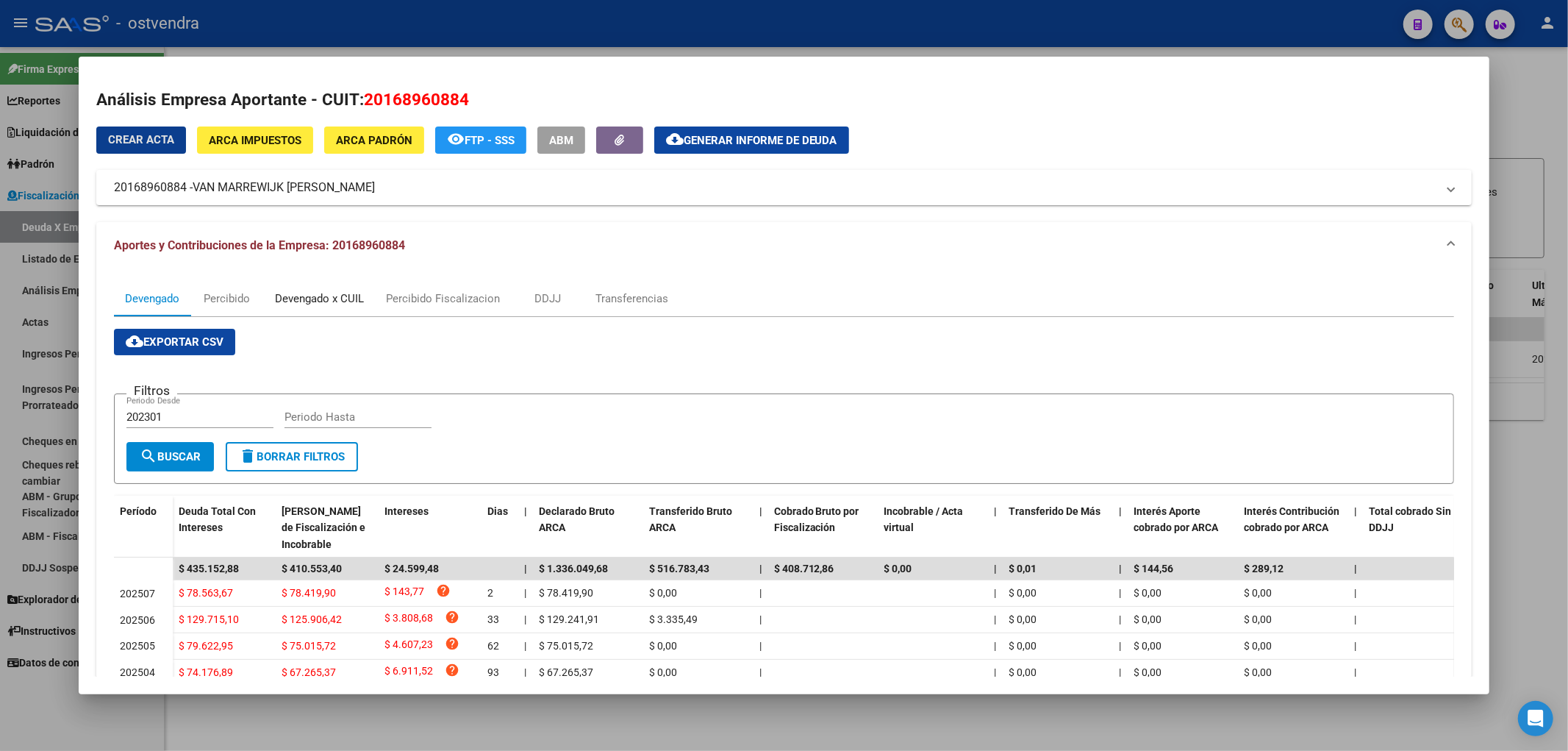
click at [333, 300] on div "Devengado x CUIL" at bounding box center [319, 298] width 89 height 16
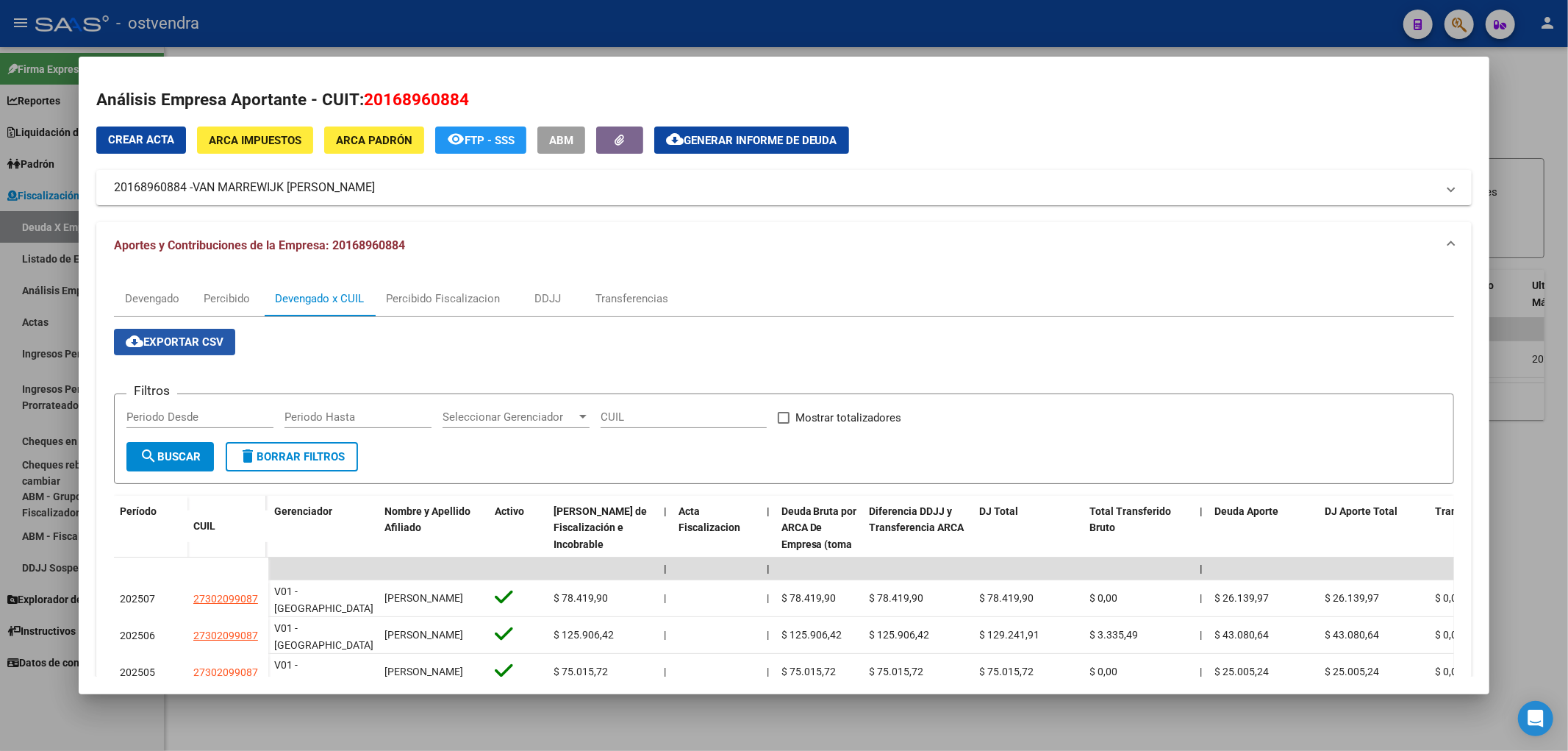
click at [171, 336] on span "cloud_download Exportar CSV" at bounding box center [175, 342] width 98 height 13
